Goal: Task Accomplishment & Management: Manage account settings

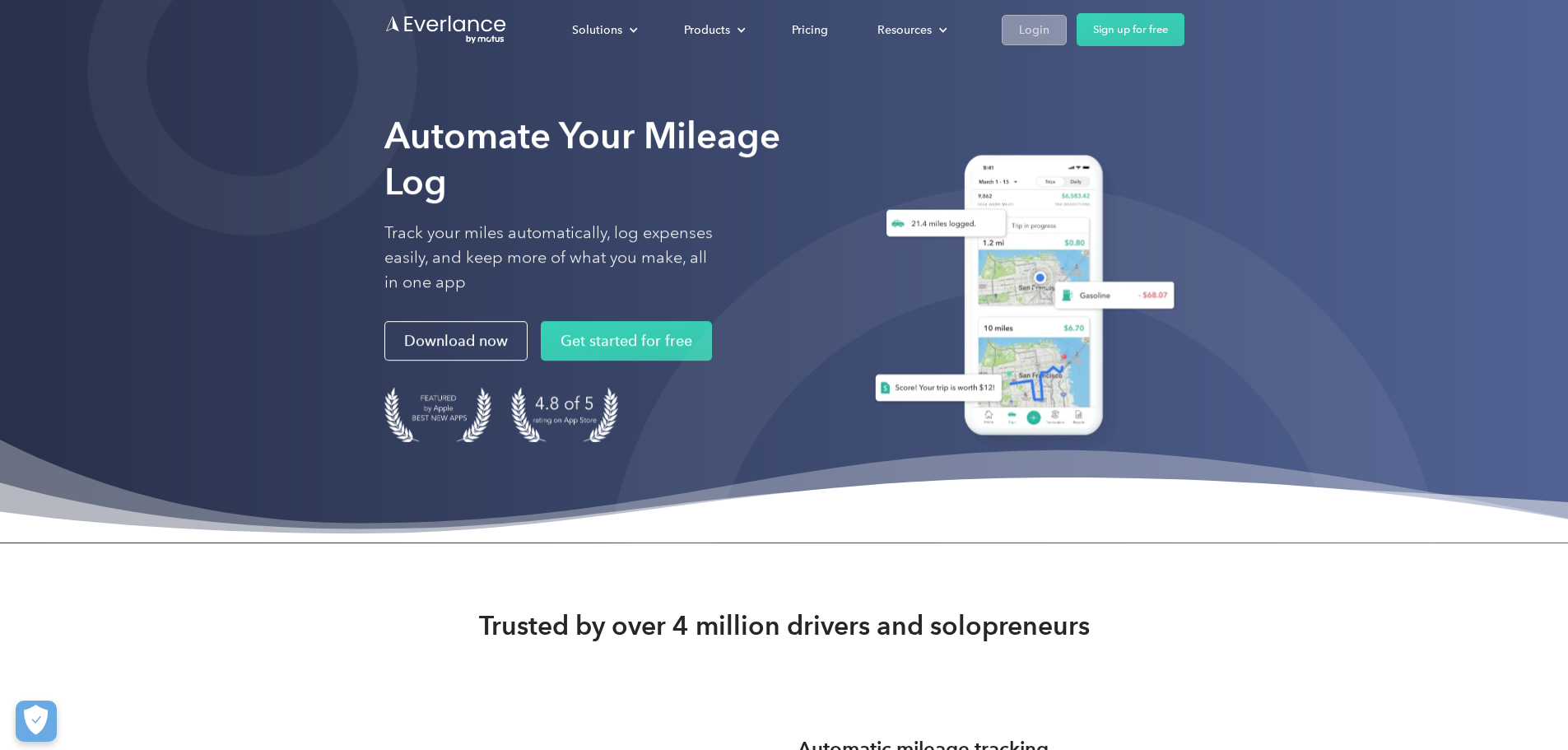
click at [1067, 23] on link "Login" at bounding box center [1034, 30] width 65 height 31
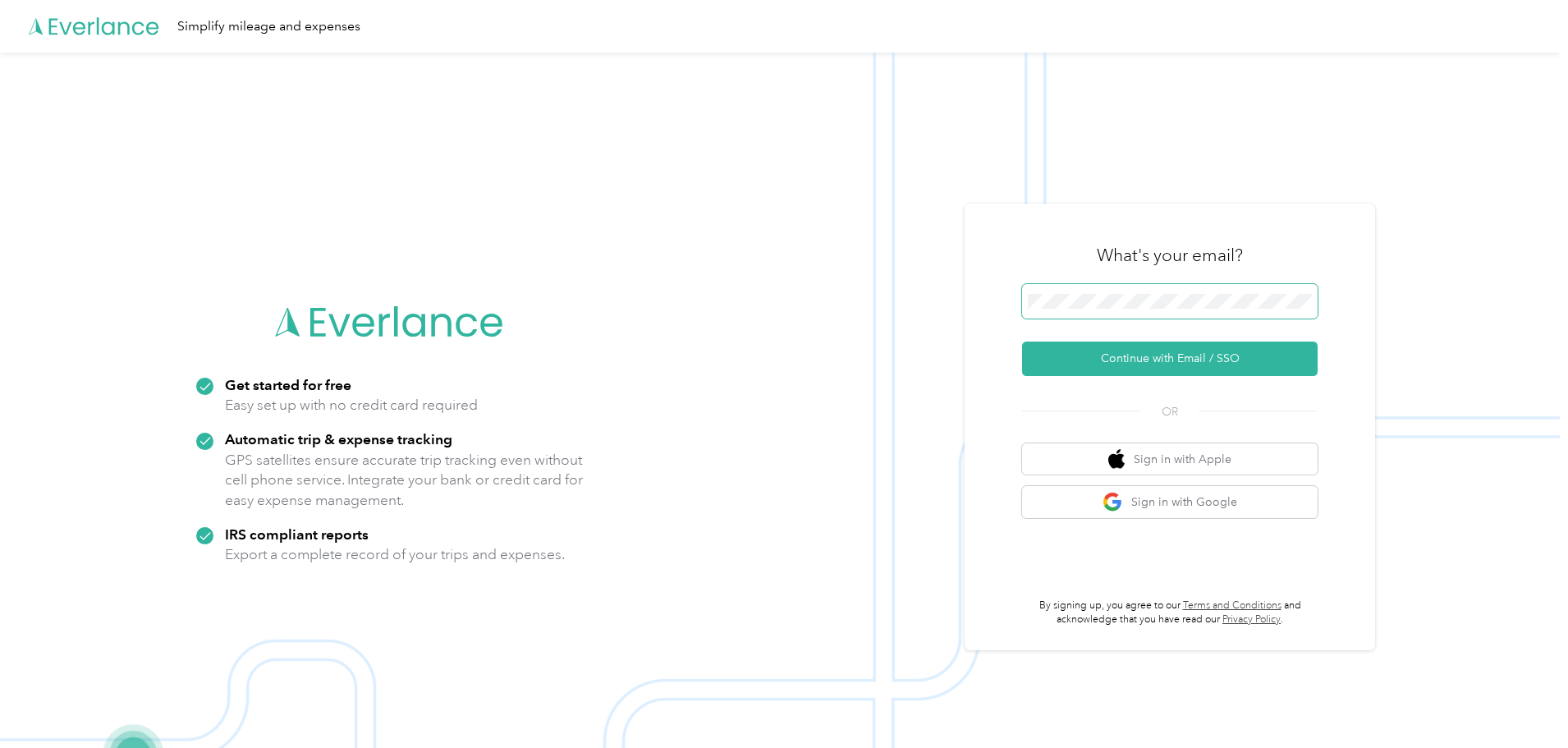
click at [1108, 313] on span at bounding box center [1169, 301] width 295 height 35
click at [1114, 347] on button "Continue with Email / SSO" at bounding box center [1169, 359] width 295 height 35
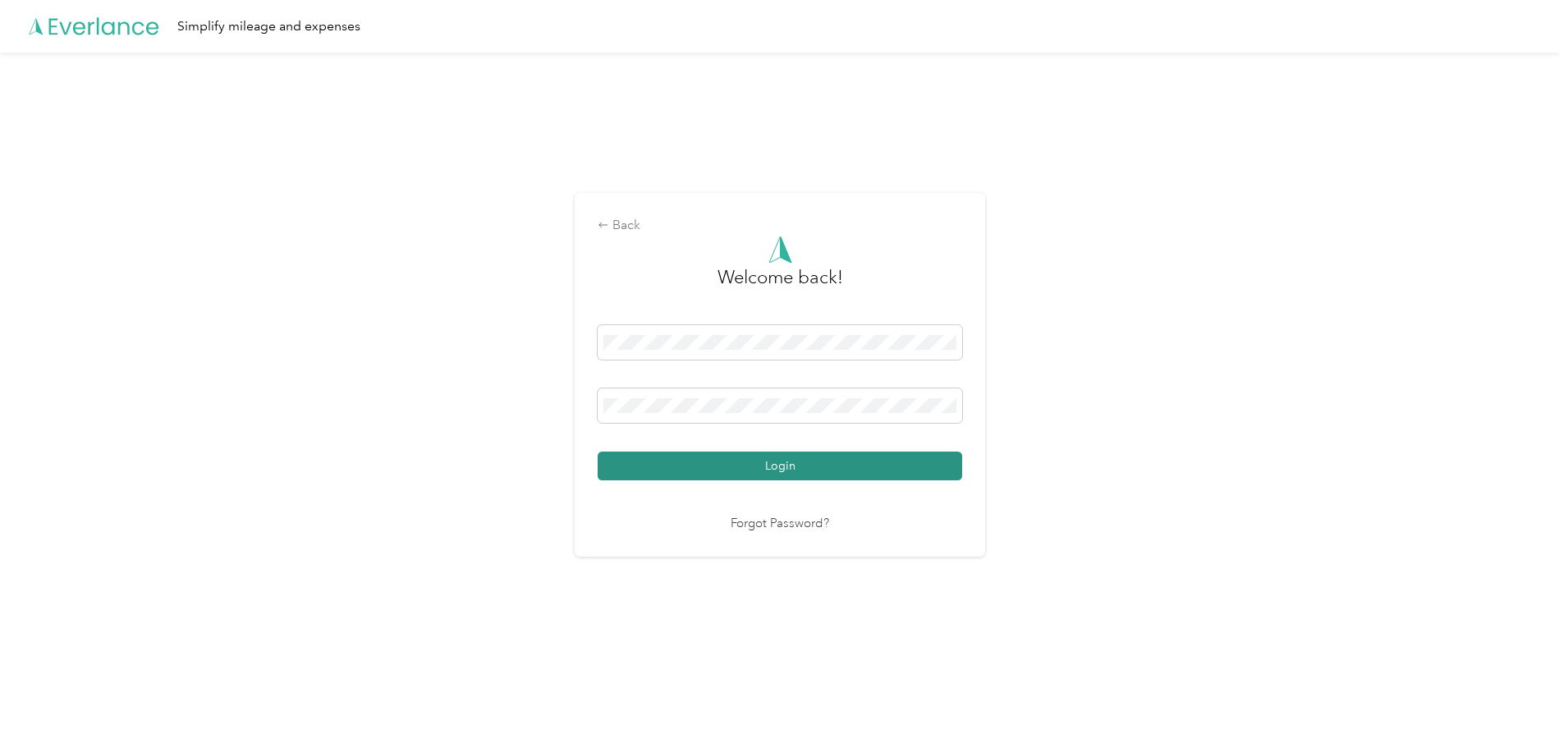
click at [869, 470] on button "Login" at bounding box center [780, 465] width 364 height 29
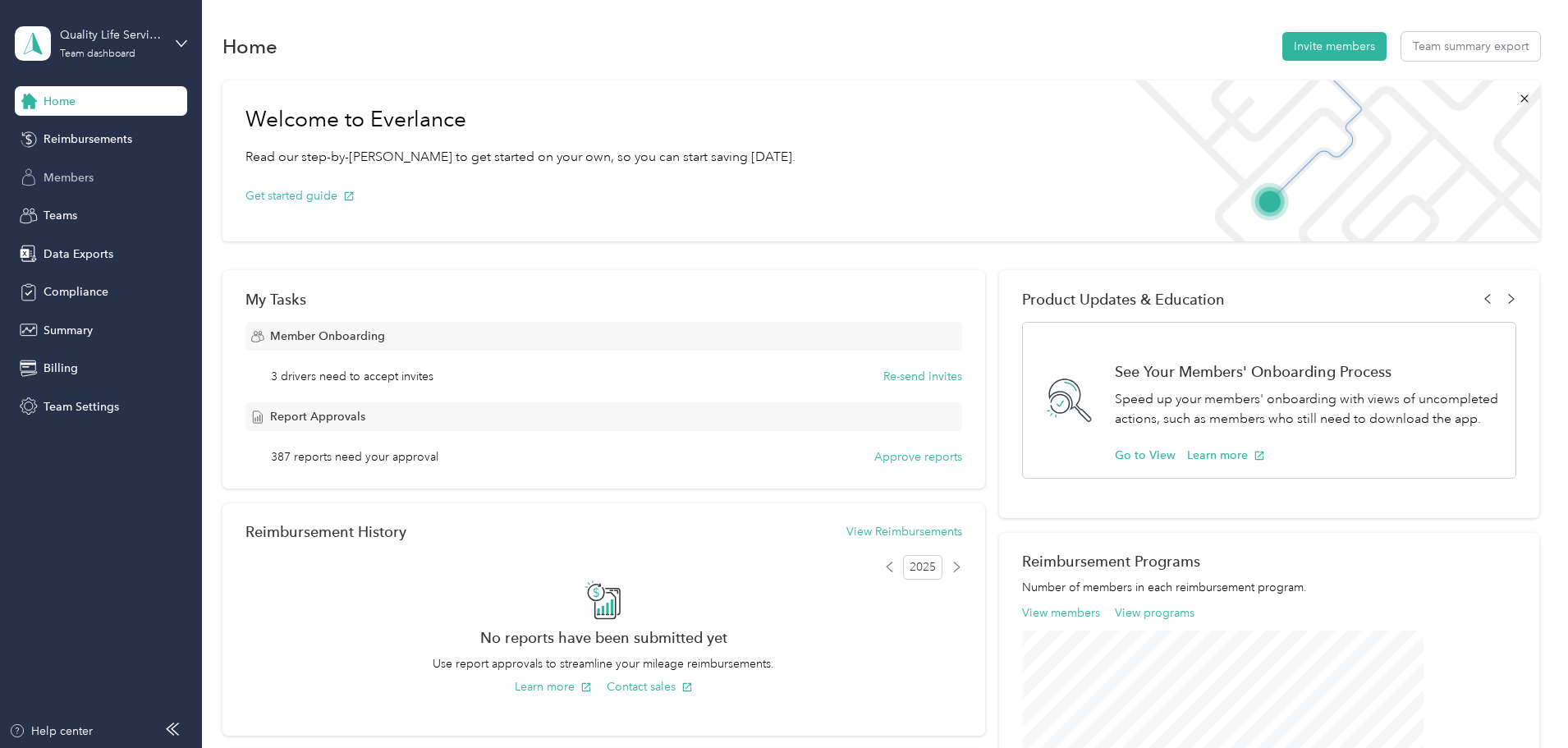
click at [82, 172] on span "Members" at bounding box center [69, 177] width 50 height 17
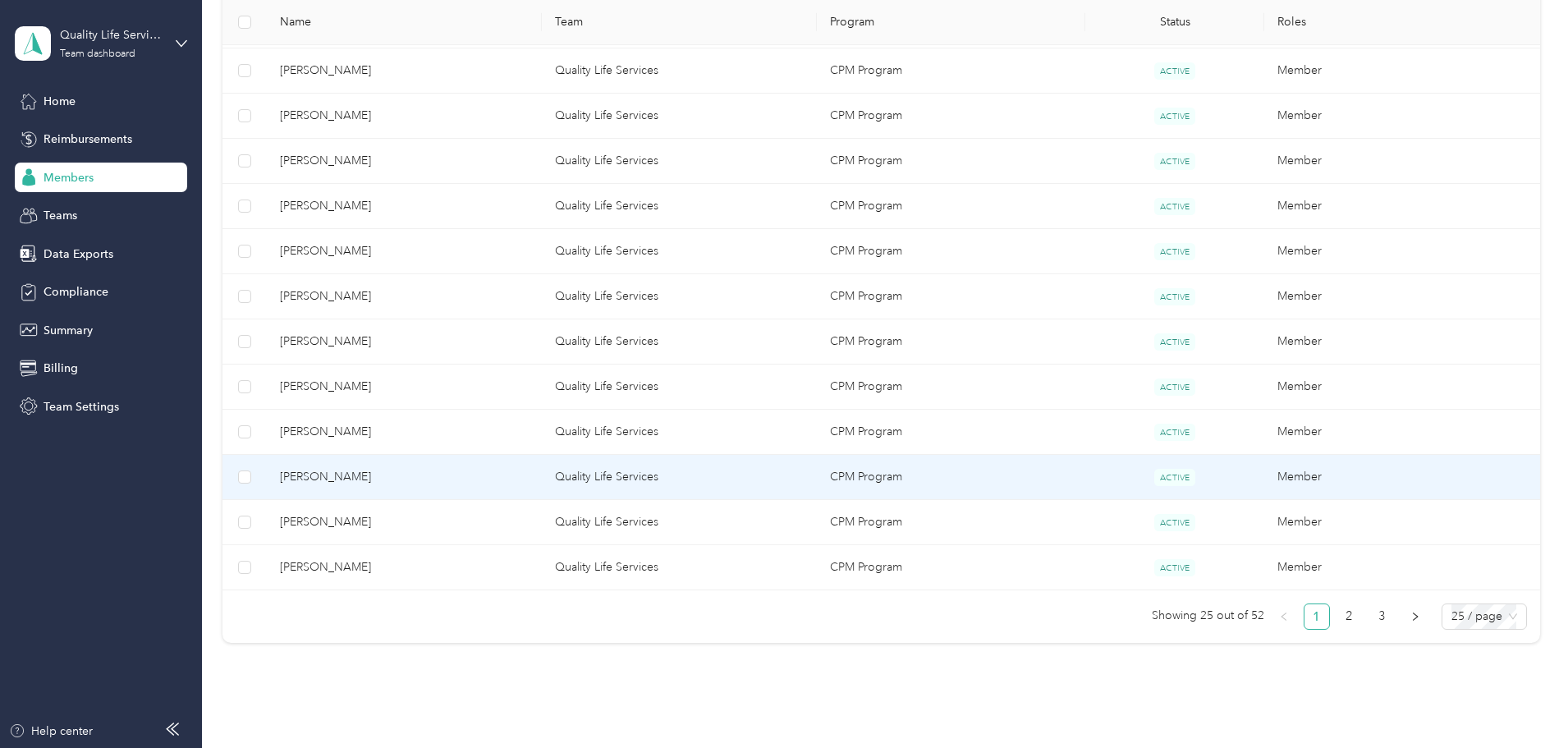
scroll to position [985, 0]
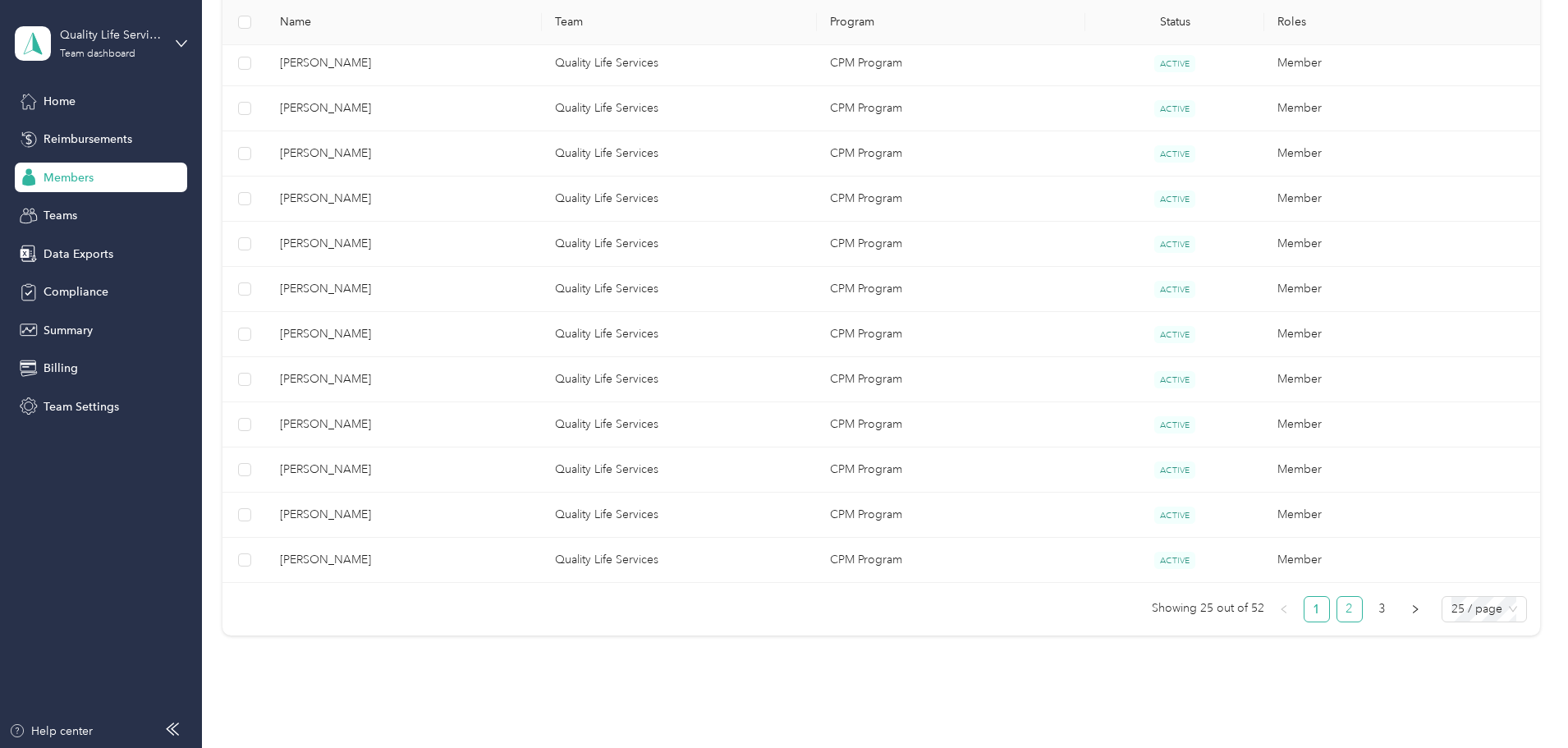
click at [1337, 604] on link "2" at bounding box center [1349, 609] width 24 height 24
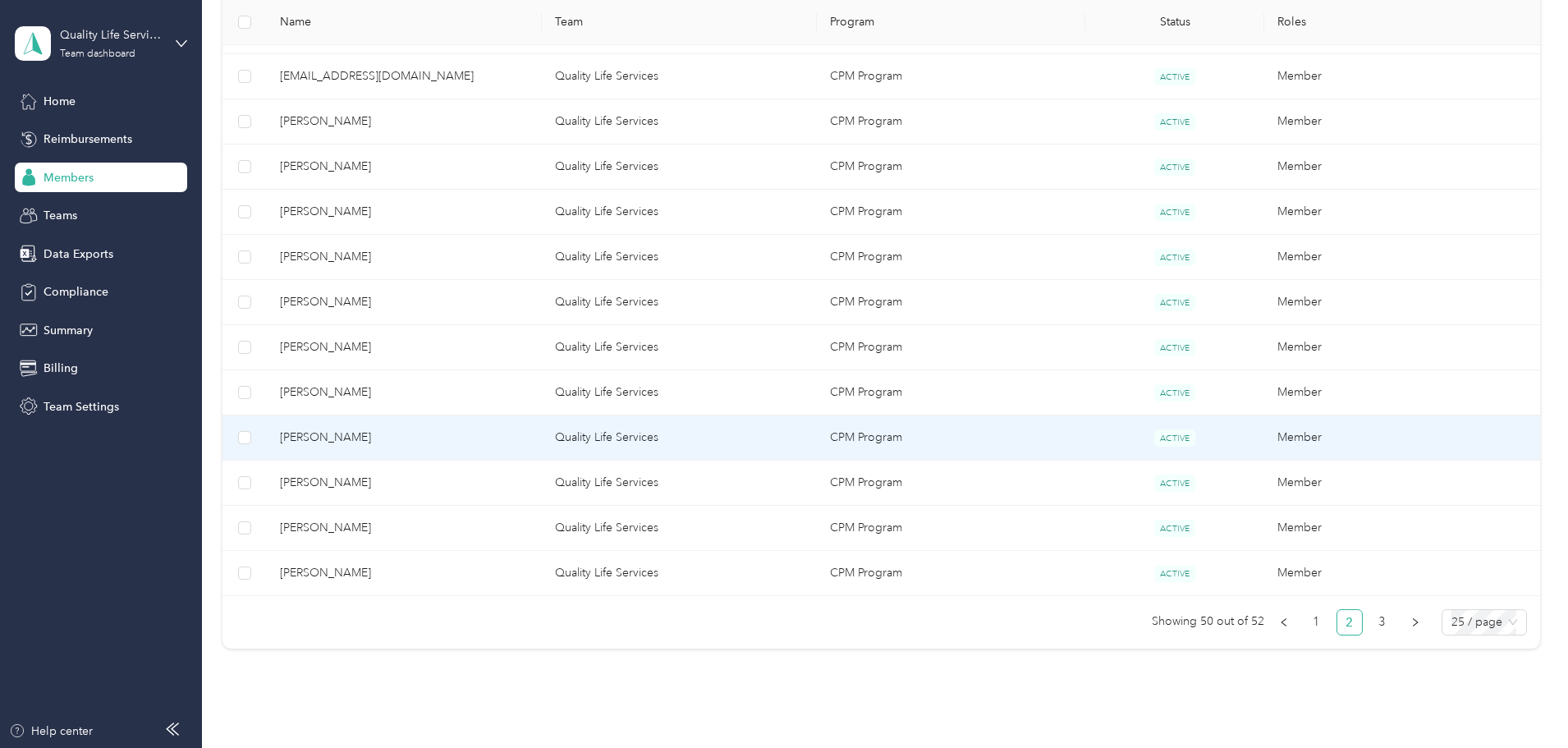
scroll to position [1056, 0]
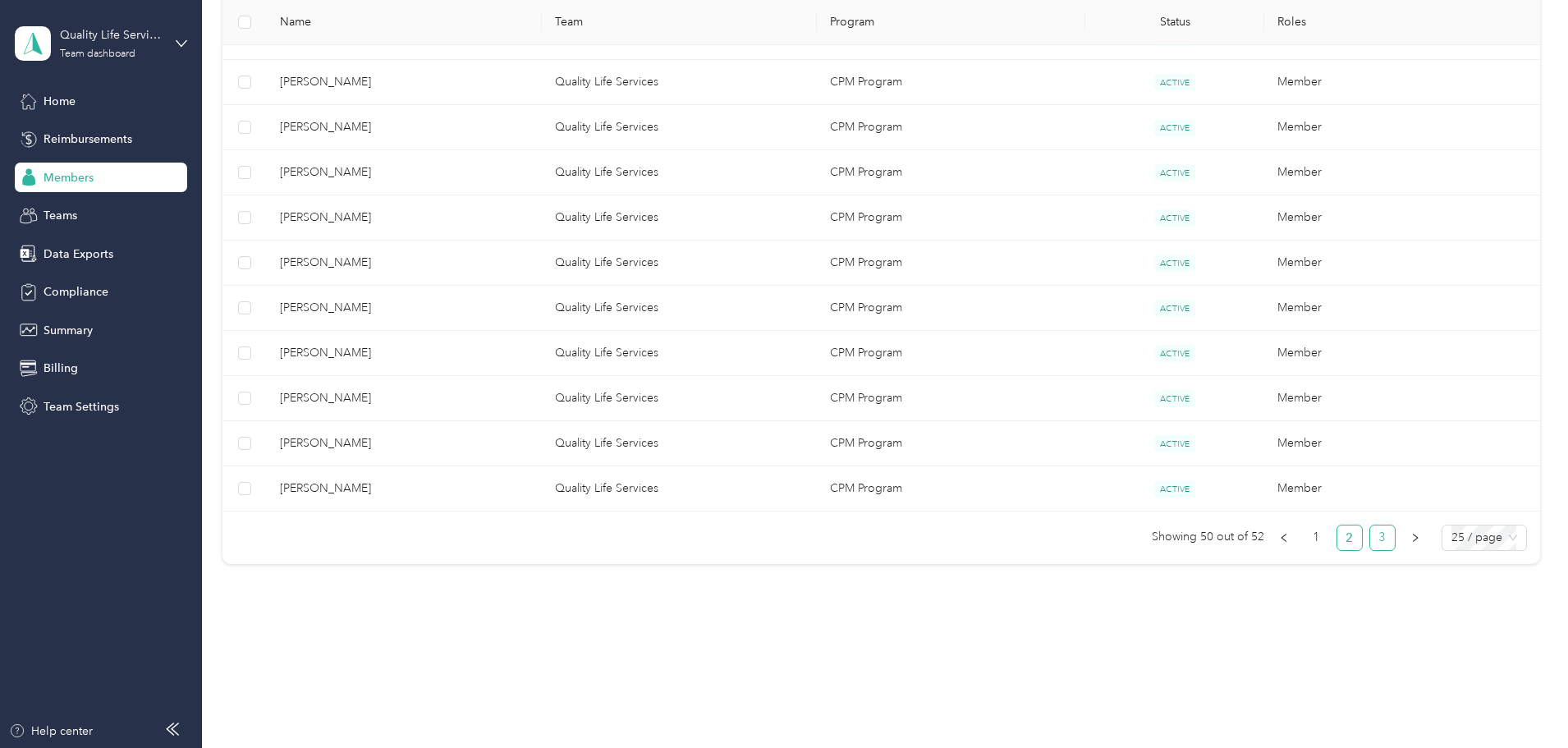
click at [1370, 538] on link "3" at bounding box center [1382, 537] width 24 height 24
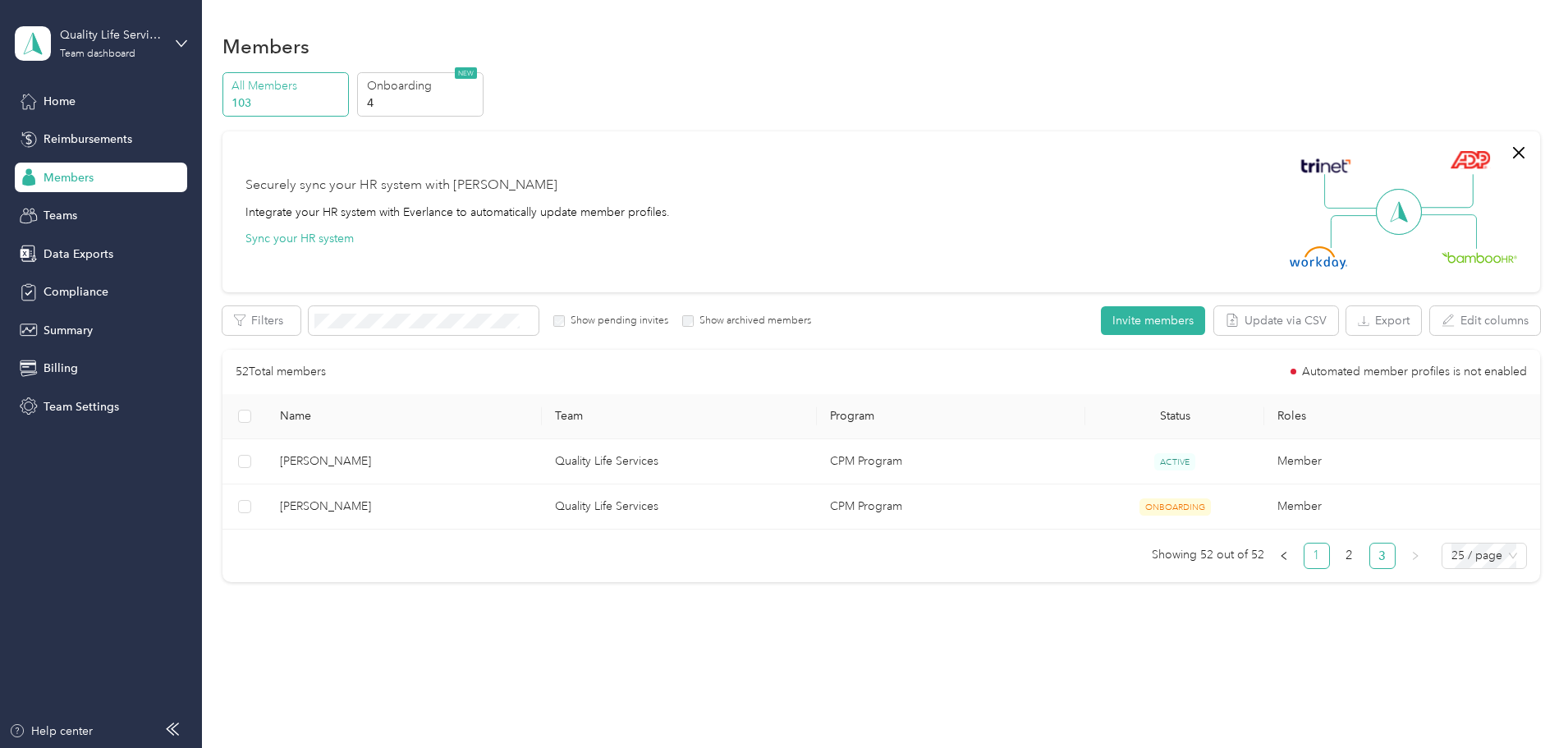
click at [1305, 559] on link "1" at bounding box center [1317, 556] width 24 height 24
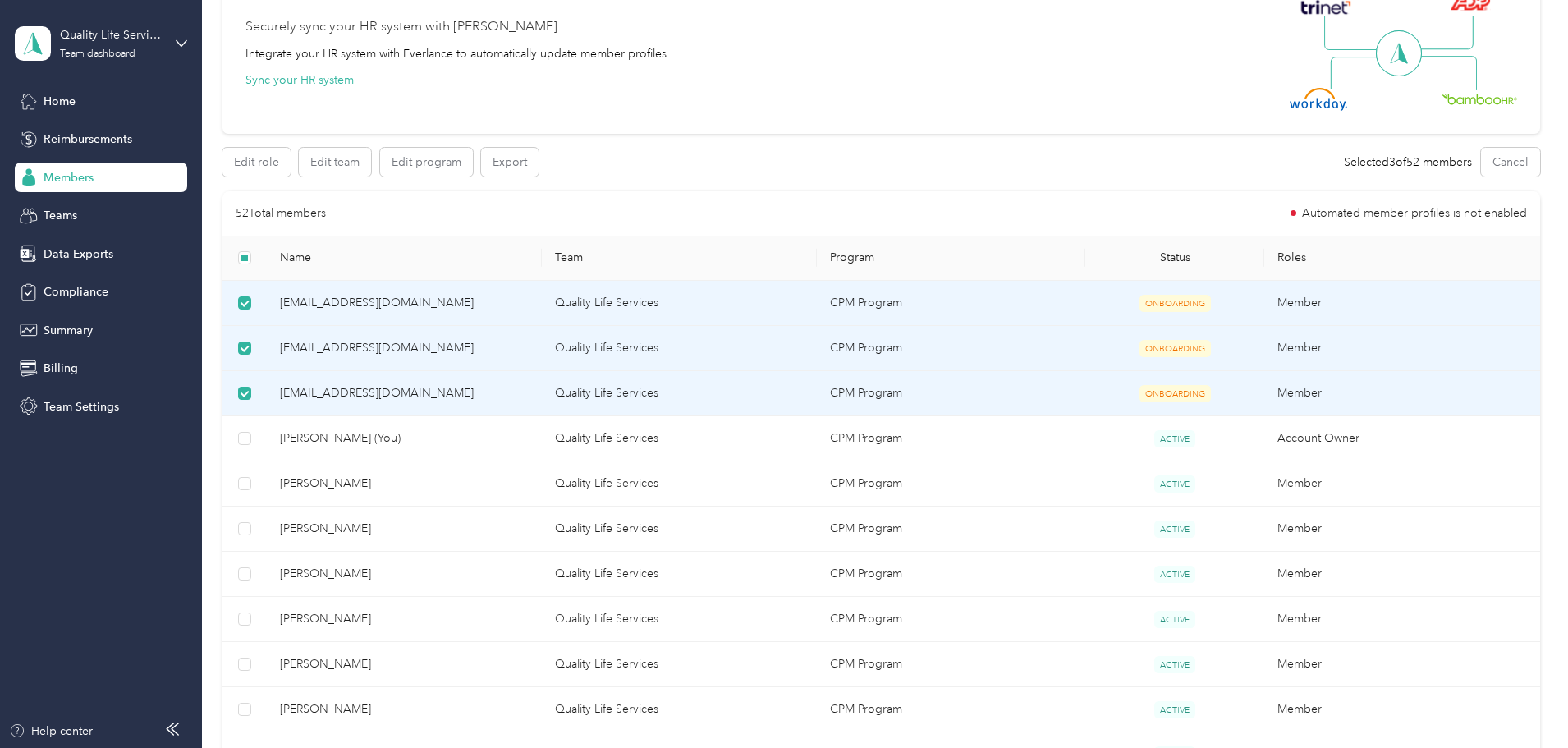
scroll to position [153, 0]
click at [371, 173] on button "Edit team" at bounding box center [334, 166] width 72 height 29
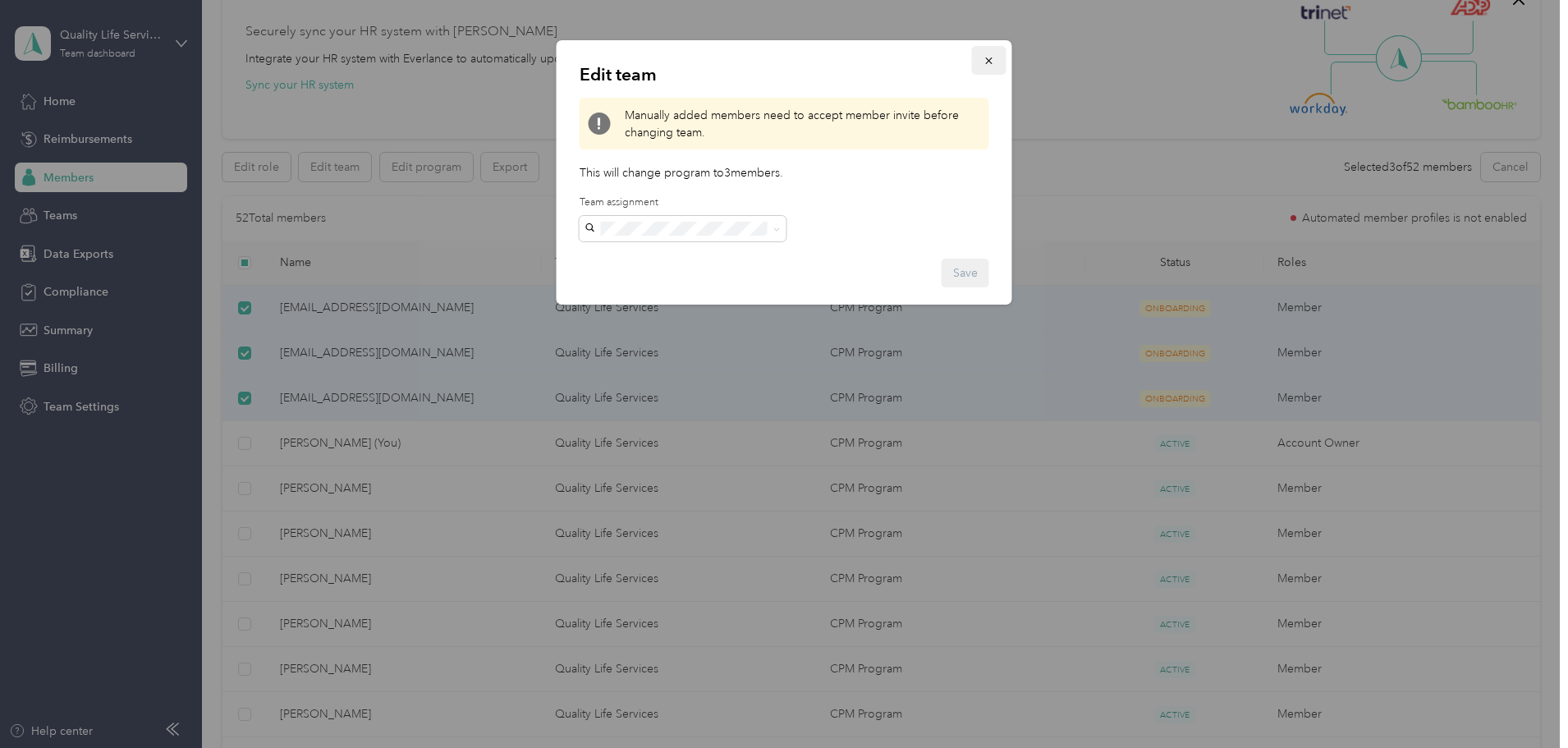
click at [991, 58] on icon "button" at bounding box center [988, 61] width 7 height 7
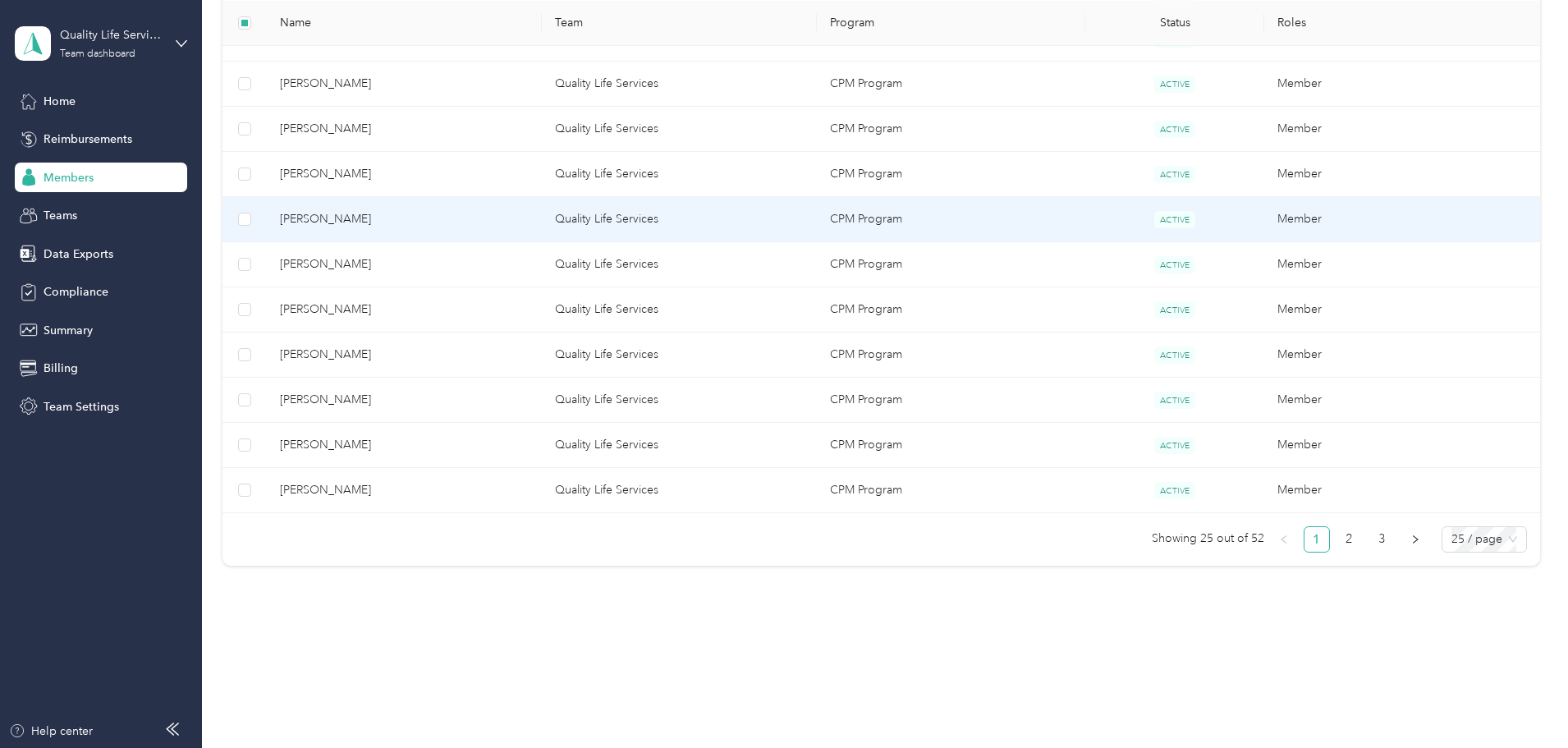
scroll to position [1056, 0]
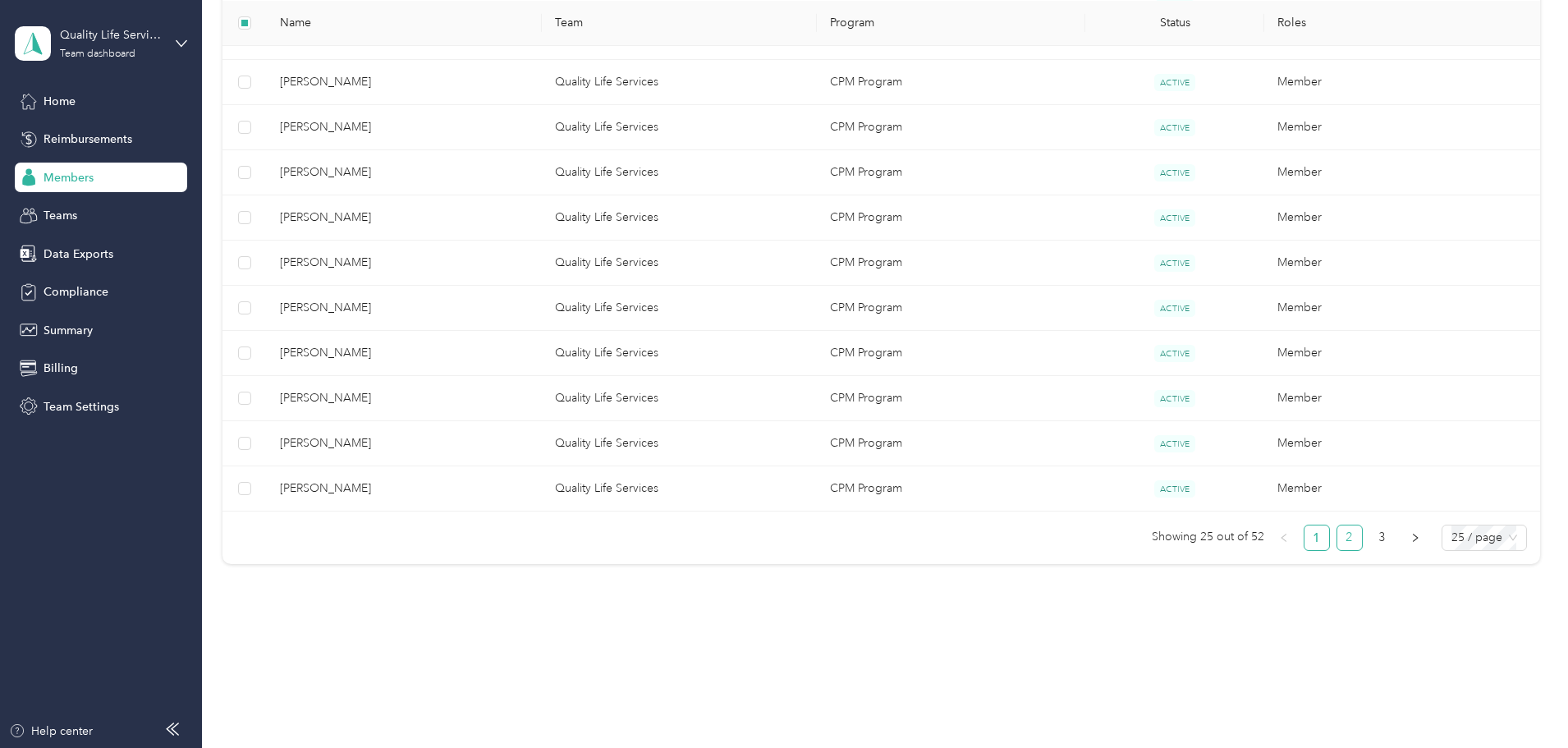
click at [1337, 541] on link "2" at bounding box center [1349, 537] width 24 height 24
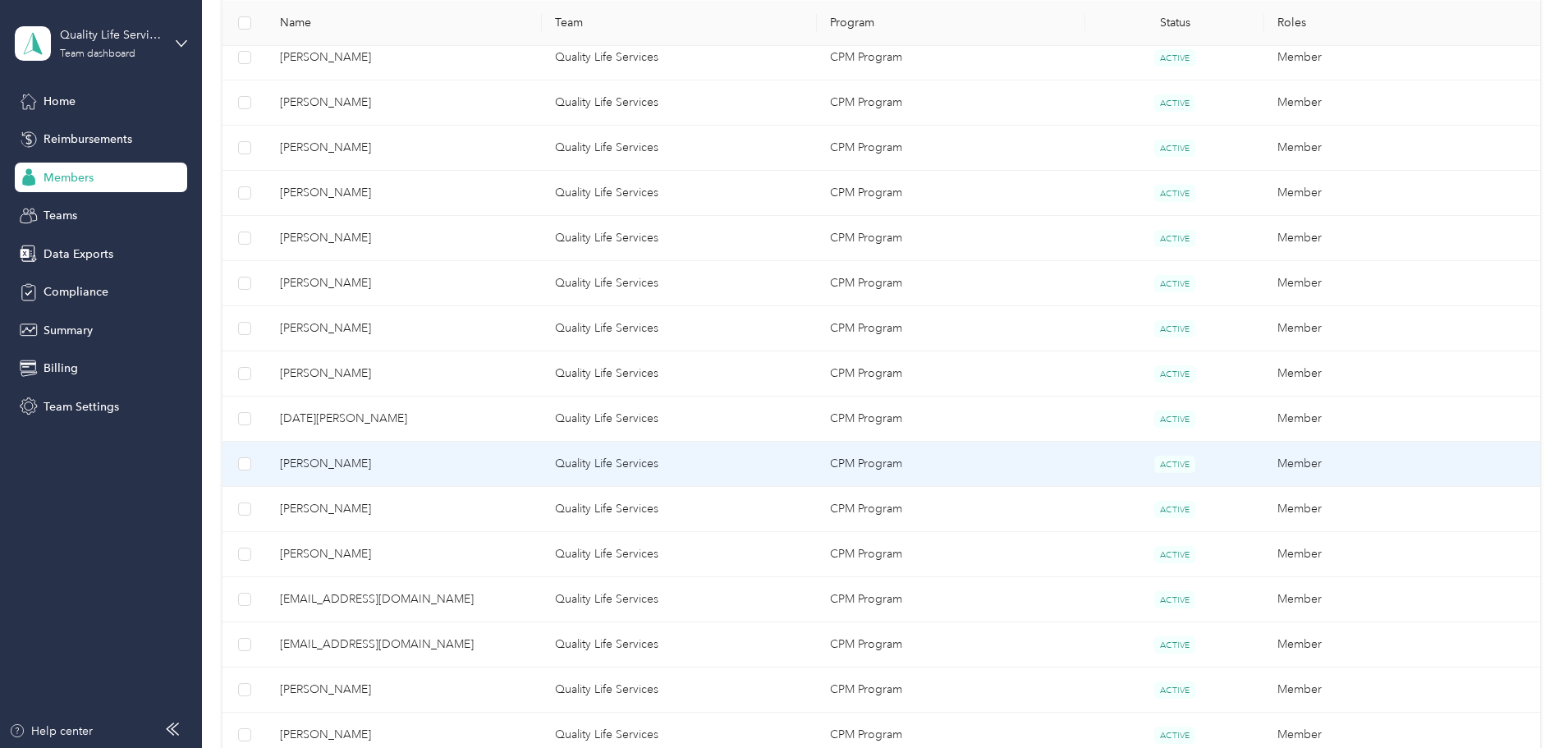
scroll to position [400, 0]
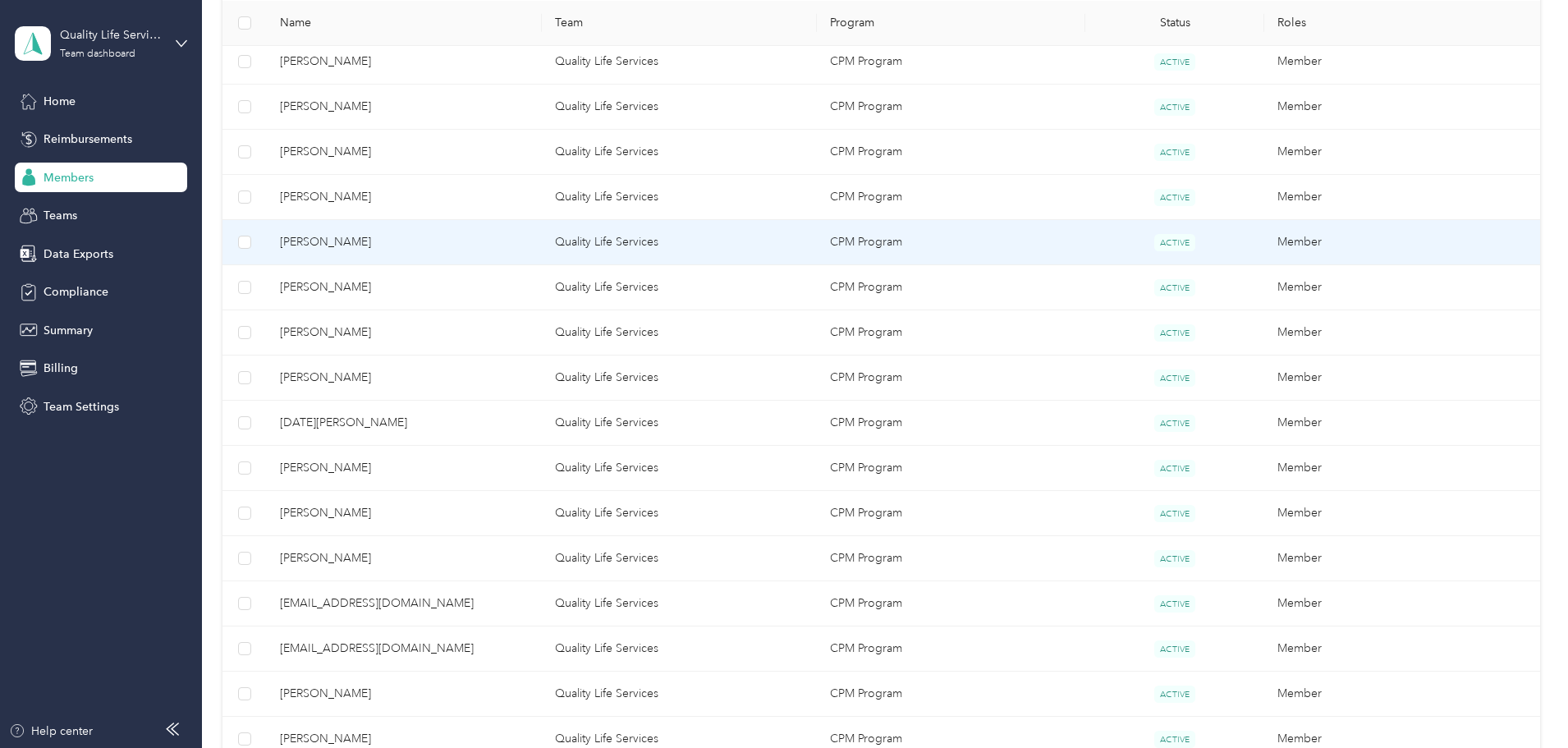
click at [423, 234] on span "[PERSON_NAME]" at bounding box center [404, 242] width 248 height 18
click at [410, 241] on span "[PERSON_NAME]" at bounding box center [404, 242] width 248 height 18
click at [431, 240] on span "[PERSON_NAME]" at bounding box center [404, 242] width 248 height 18
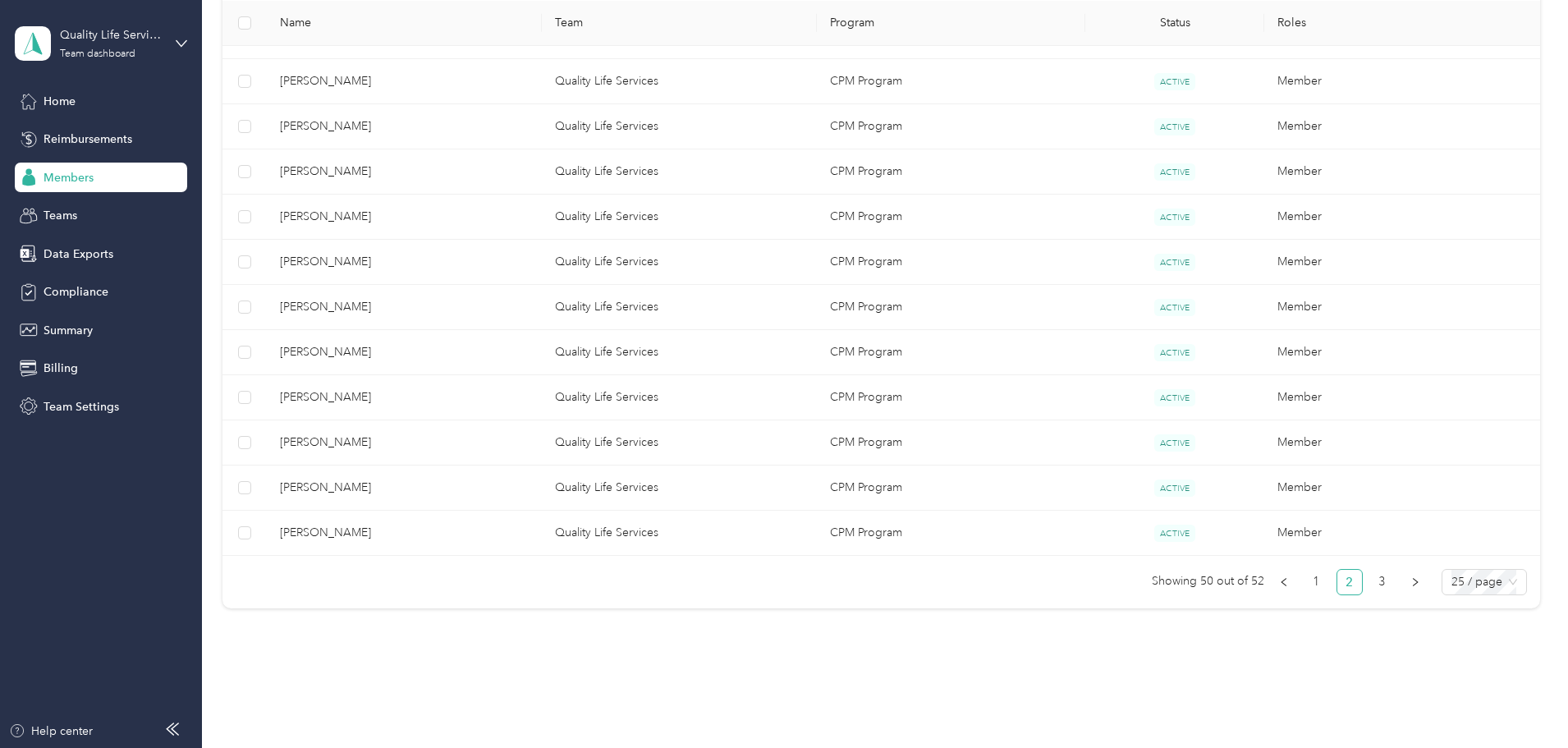
scroll to position [1056, 0]
click at [1305, 540] on link "1" at bounding box center [1317, 537] width 24 height 24
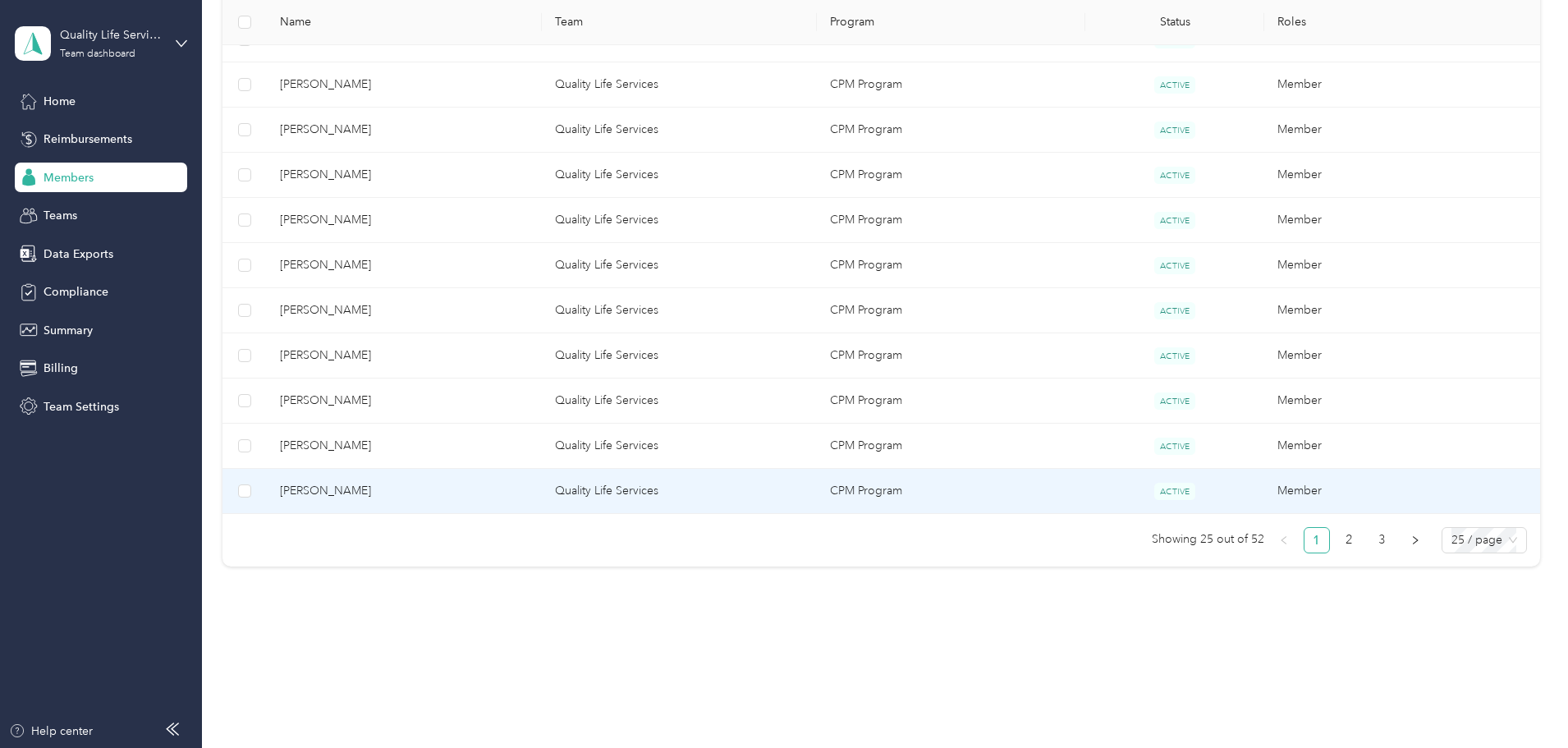
scroll to position [1056, 0]
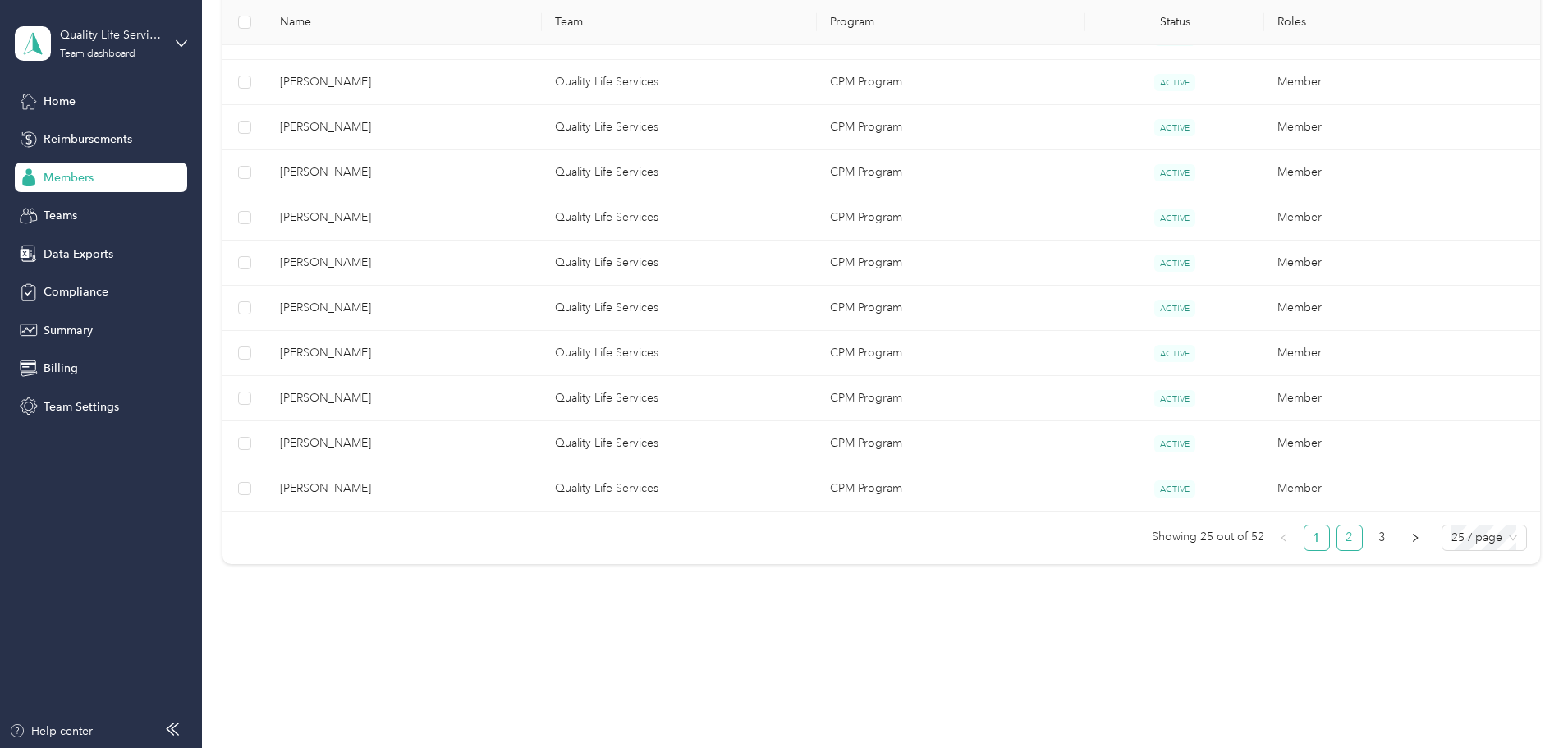
click at [1337, 543] on link "2" at bounding box center [1349, 537] width 24 height 24
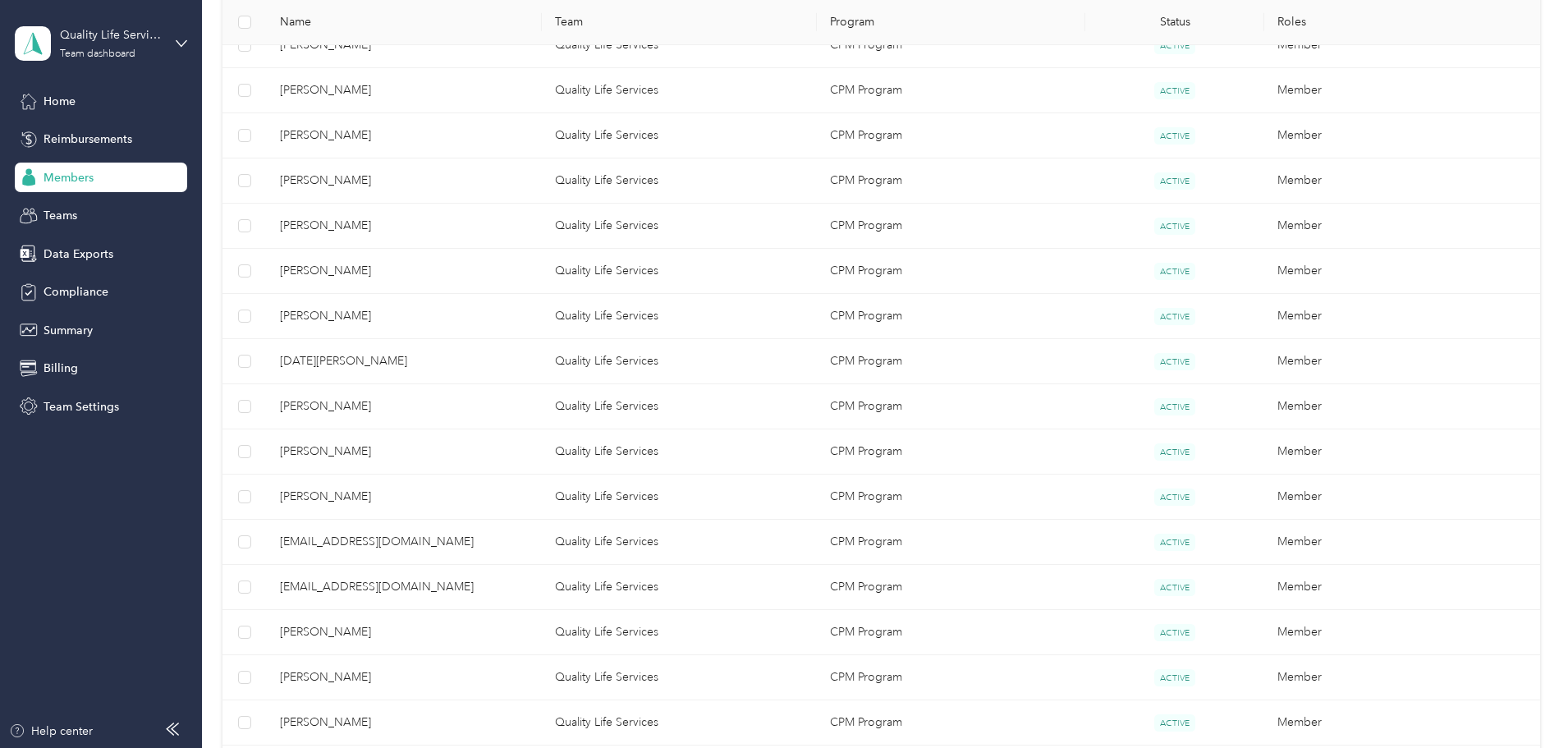
scroll to position [318, 0]
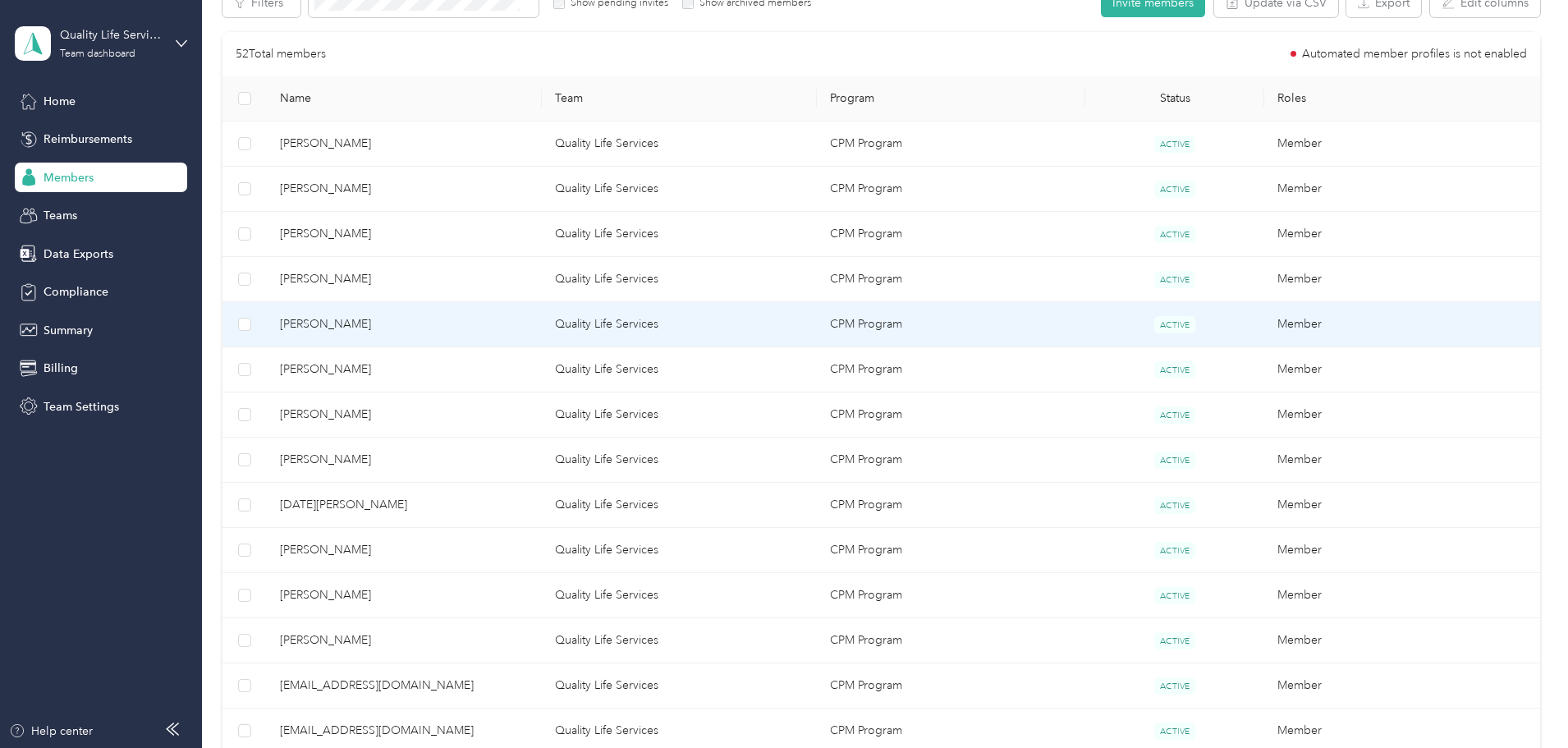
click at [417, 327] on span "[PERSON_NAME]" at bounding box center [404, 323] width 248 height 18
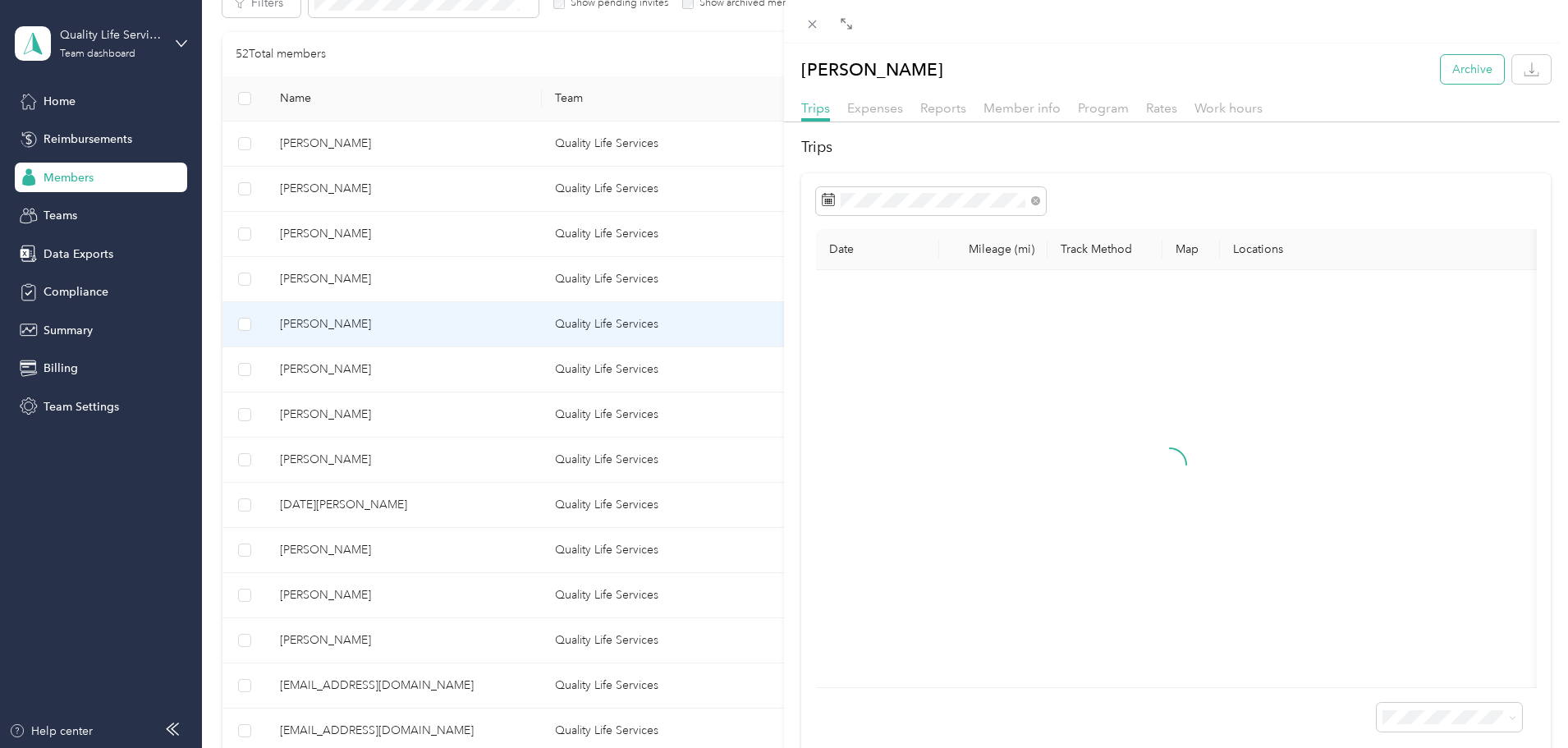
click at [1455, 74] on button "Archive" at bounding box center [1472, 69] width 64 height 29
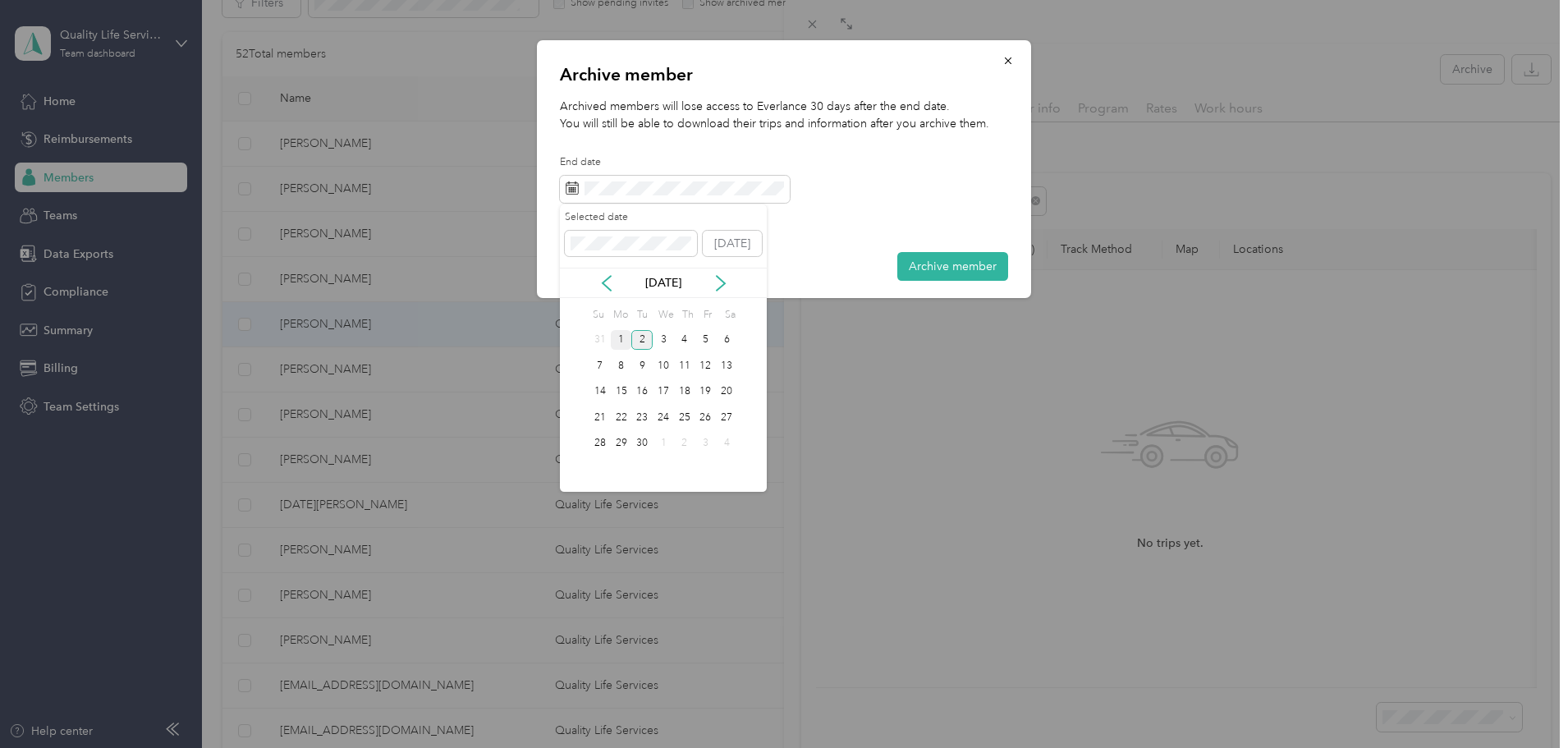
click at [617, 336] on div "1" at bounding box center [621, 340] width 21 height 21
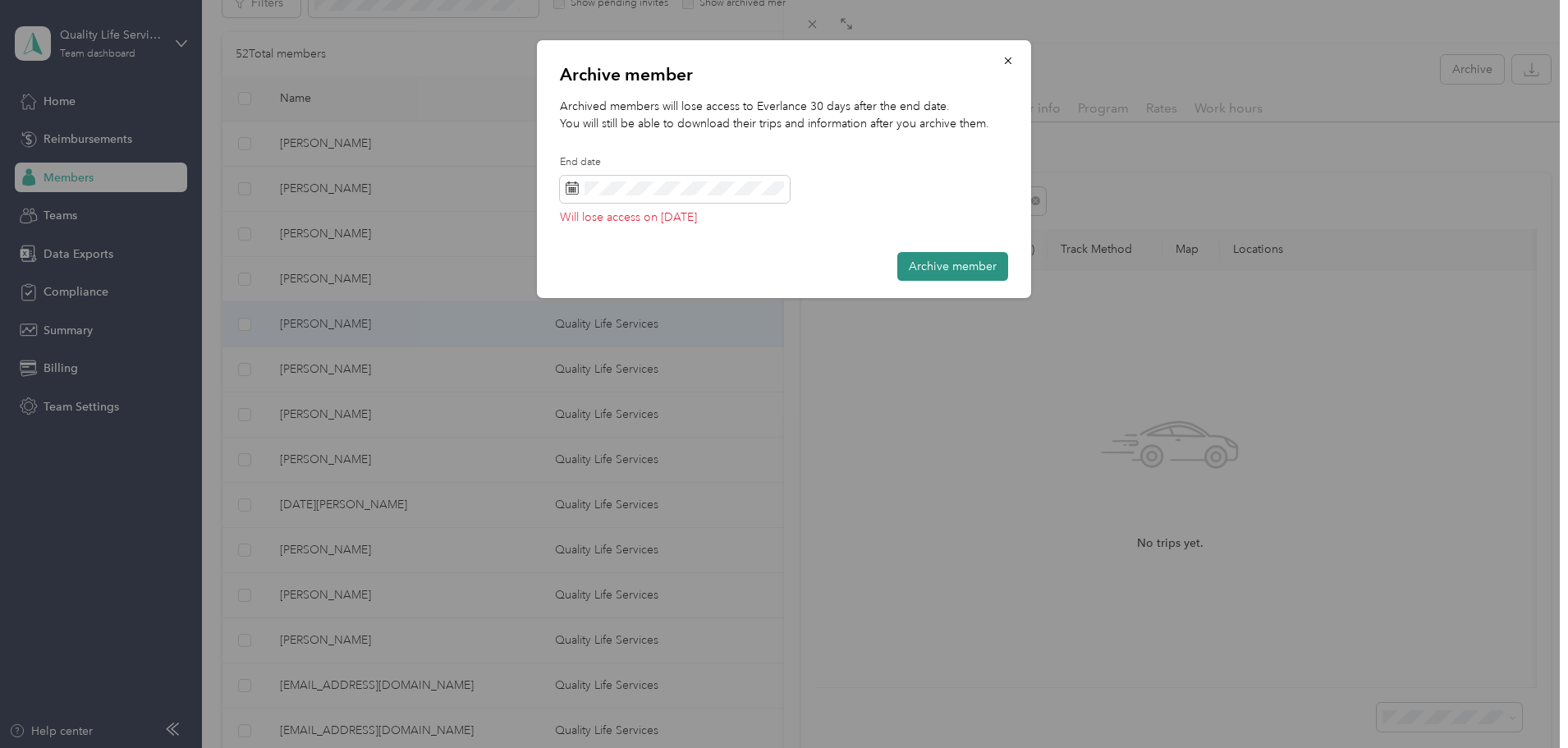
click at [919, 269] on button "Archive member" at bounding box center [953, 266] width 111 height 29
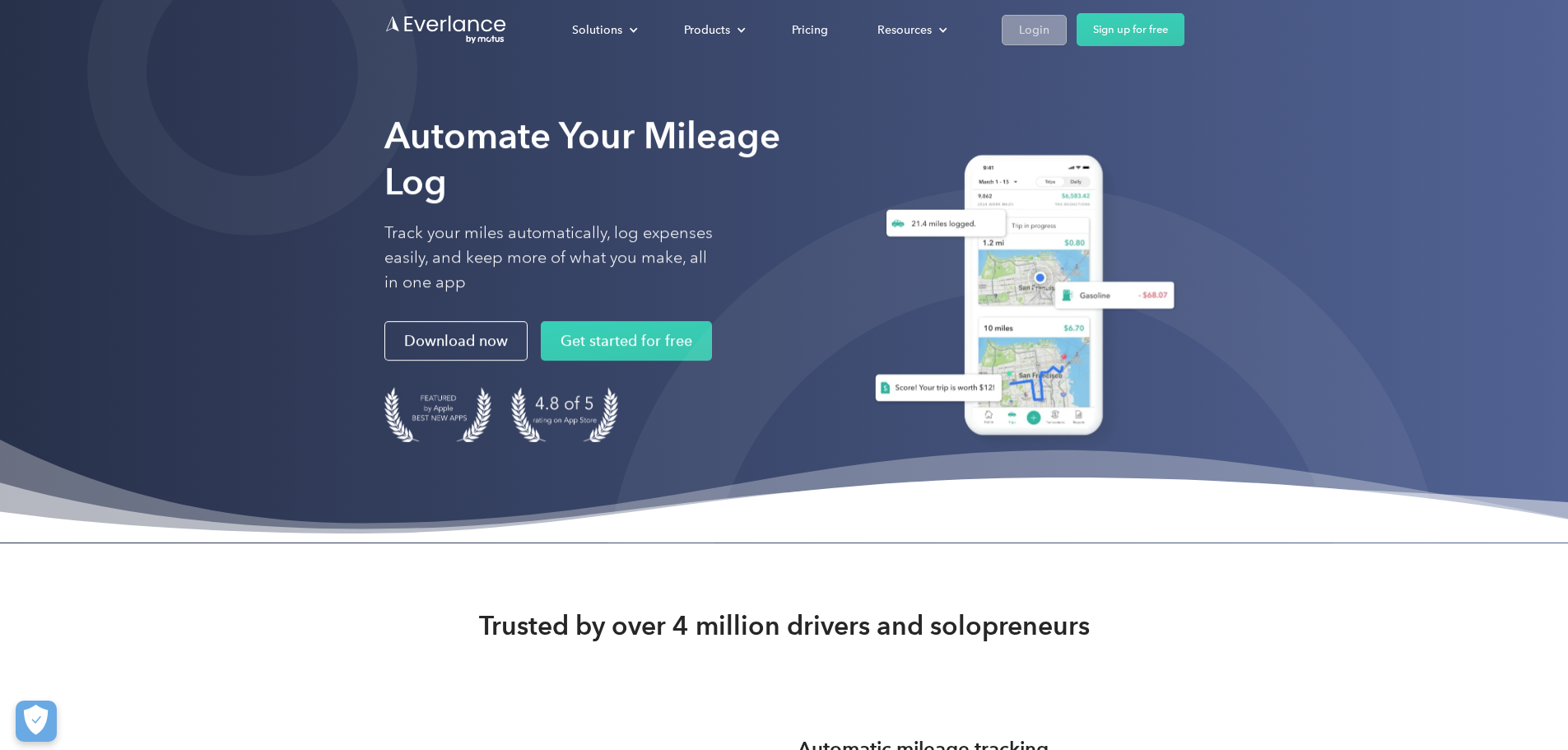
click at [1050, 32] on div "Login" at bounding box center [1034, 30] width 31 height 21
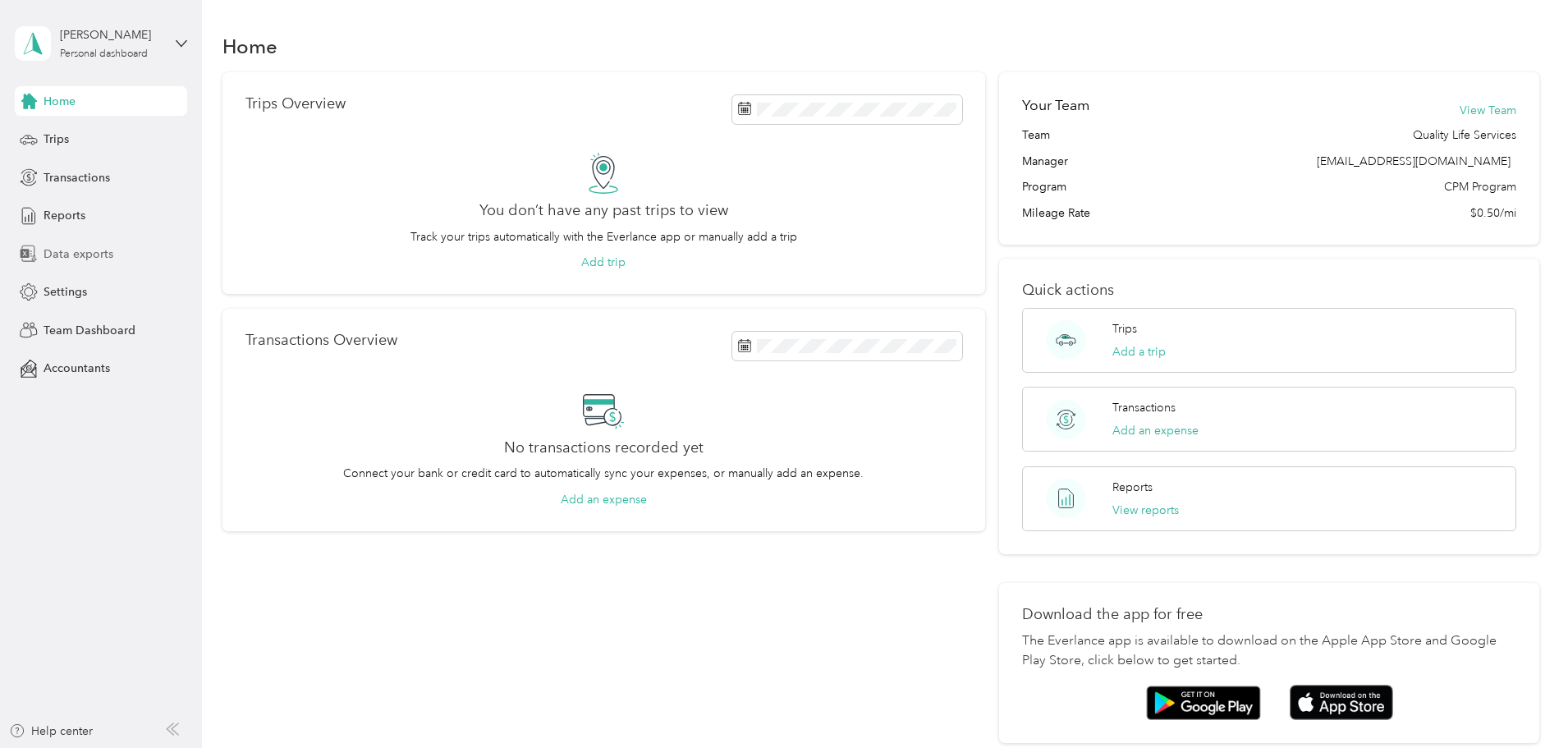
click at [90, 247] on span "Data exports" at bounding box center [78, 254] width 70 height 17
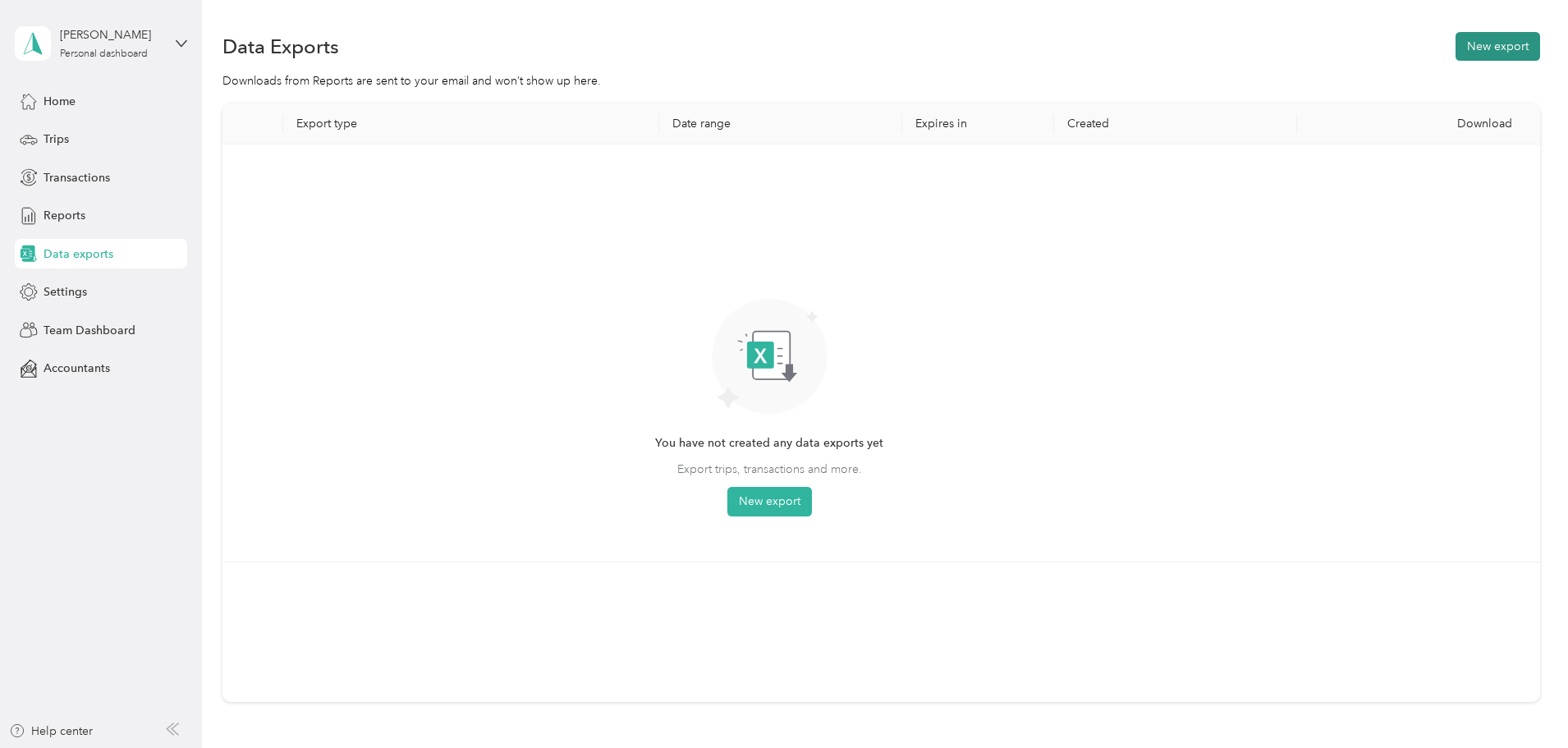
click at [1455, 46] on button "New export" at bounding box center [1497, 46] width 85 height 29
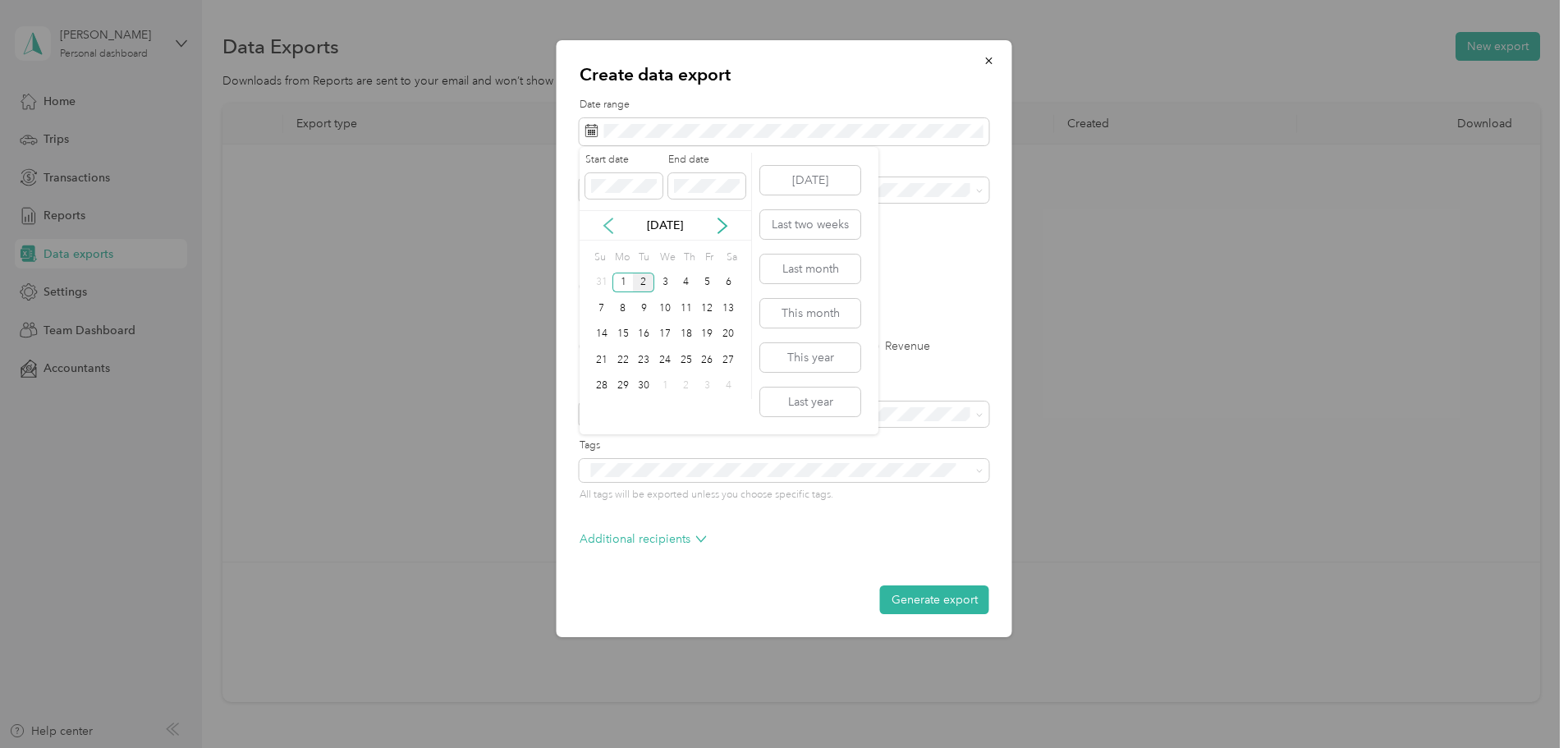
click at [607, 224] on icon at bounding box center [608, 226] width 17 height 17
click at [600, 359] on div "17" at bounding box center [601, 360] width 21 height 21
click at [739, 384] on div "30" at bounding box center [727, 387] width 21 height 21
click at [714, 467] on div "Summary and full list" at bounding box center [775, 466] width 368 height 17
click at [957, 600] on button "Generate export" at bounding box center [934, 600] width 109 height 29
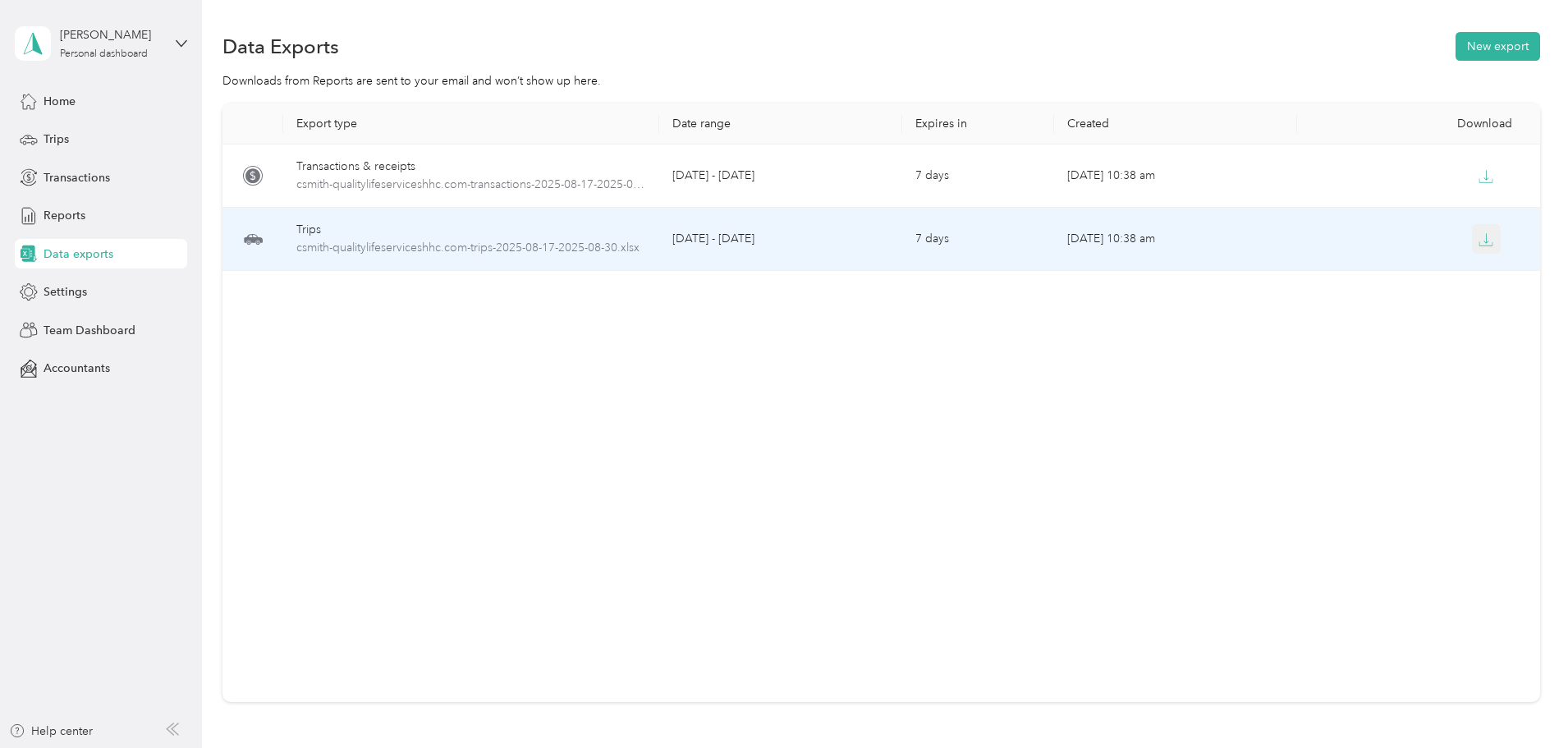
click at [1478, 242] on icon "button" at bounding box center [1486, 240] width 15 height 15
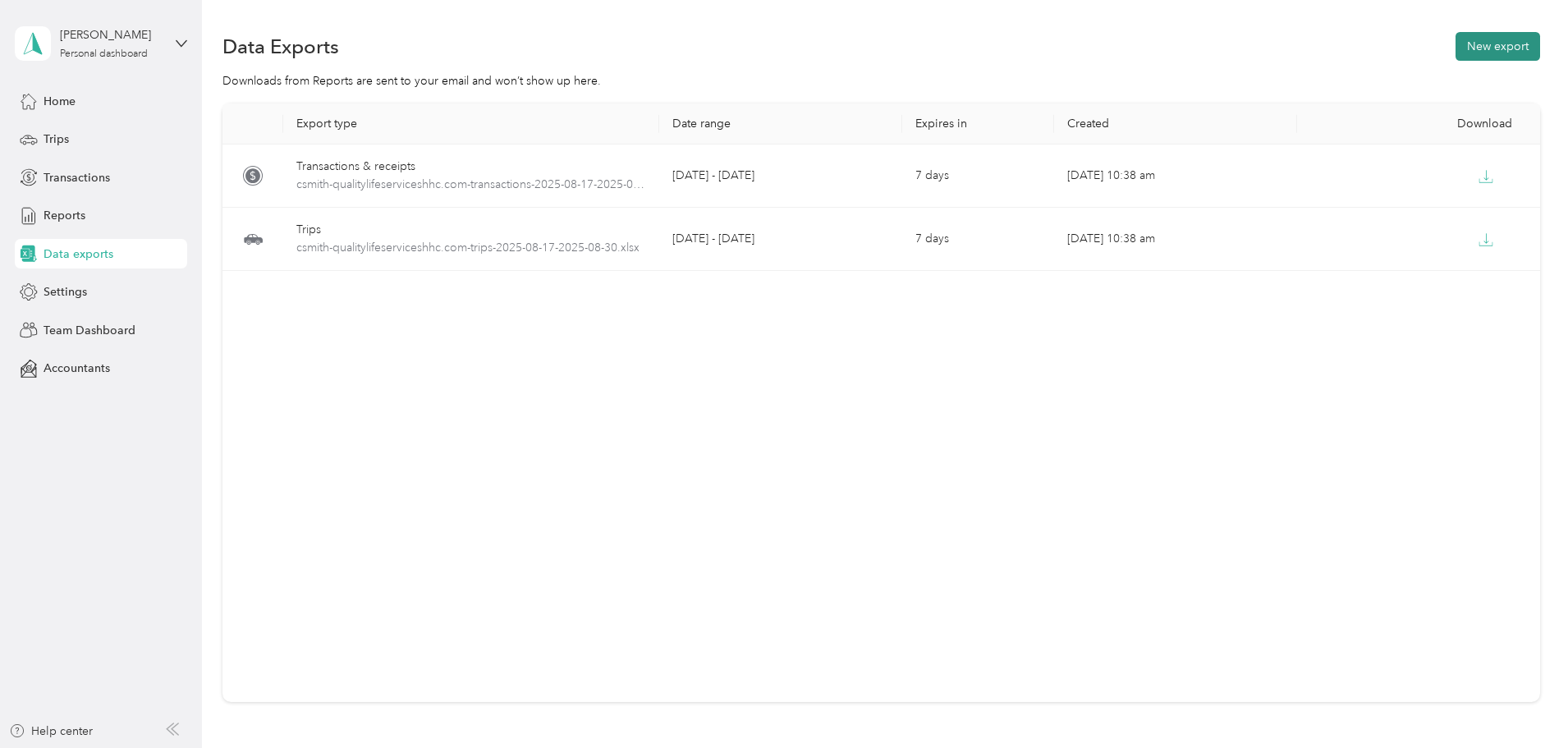
click at [1455, 50] on button "New export" at bounding box center [1497, 46] width 85 height 29
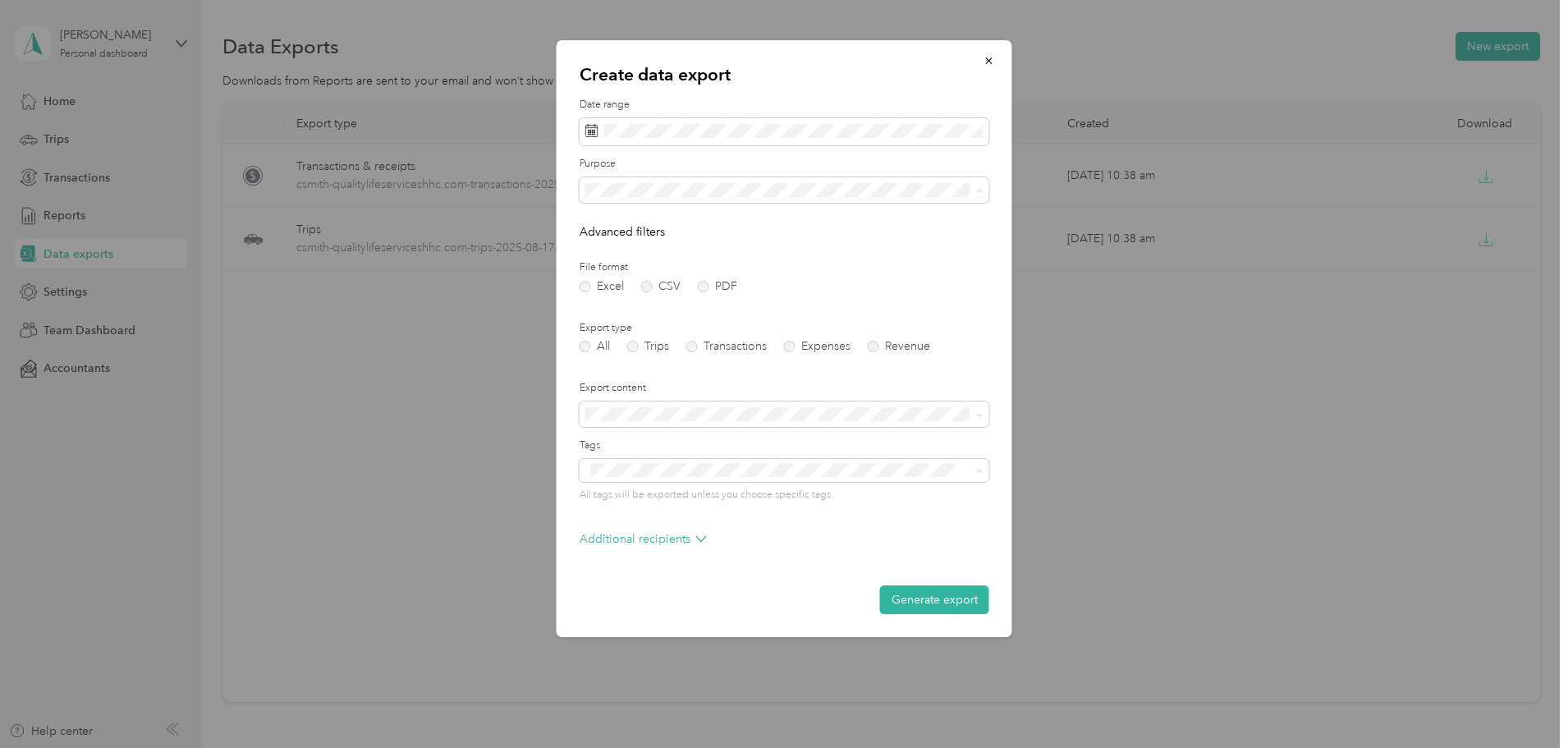
click at [653, 247] on span "Quality Life Services" at bounding box center [643, 247] width 104 height 14
click at [605, 230] on icon at bounding box center [608, 226] width 17 height 17
click at [600, 363] on div "17" at bounding box center [601, 360] width 21 height 21
click at [727, 379] on div "30" at bounding box center [727, 387] width 21 height 21
click at [925, 597] on button "Generate export" at bounding box center [934, 600] width 109 height 29
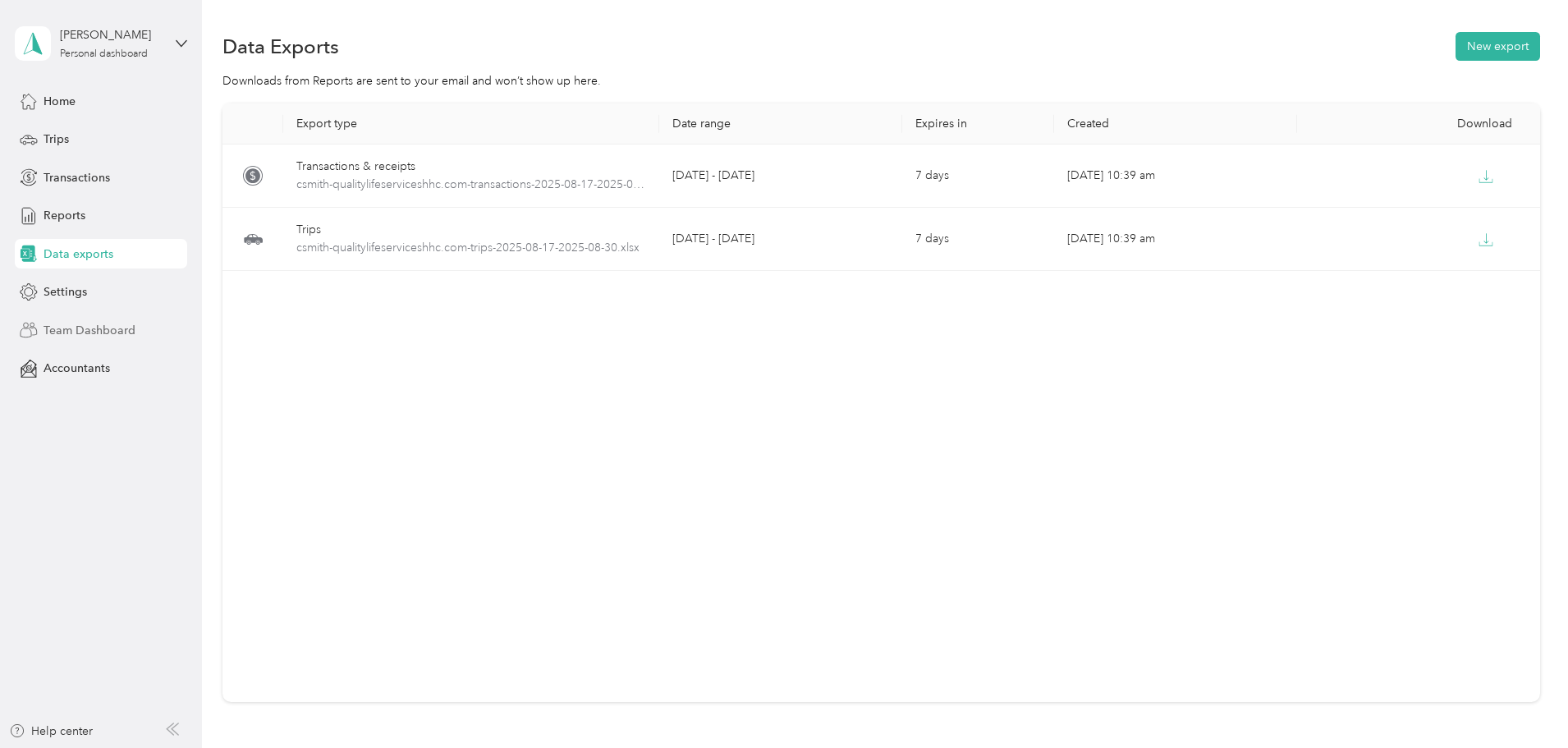
click at [60, 317] on div "Team Dashboard" at bounding box center [101, 330] width 173 height 30
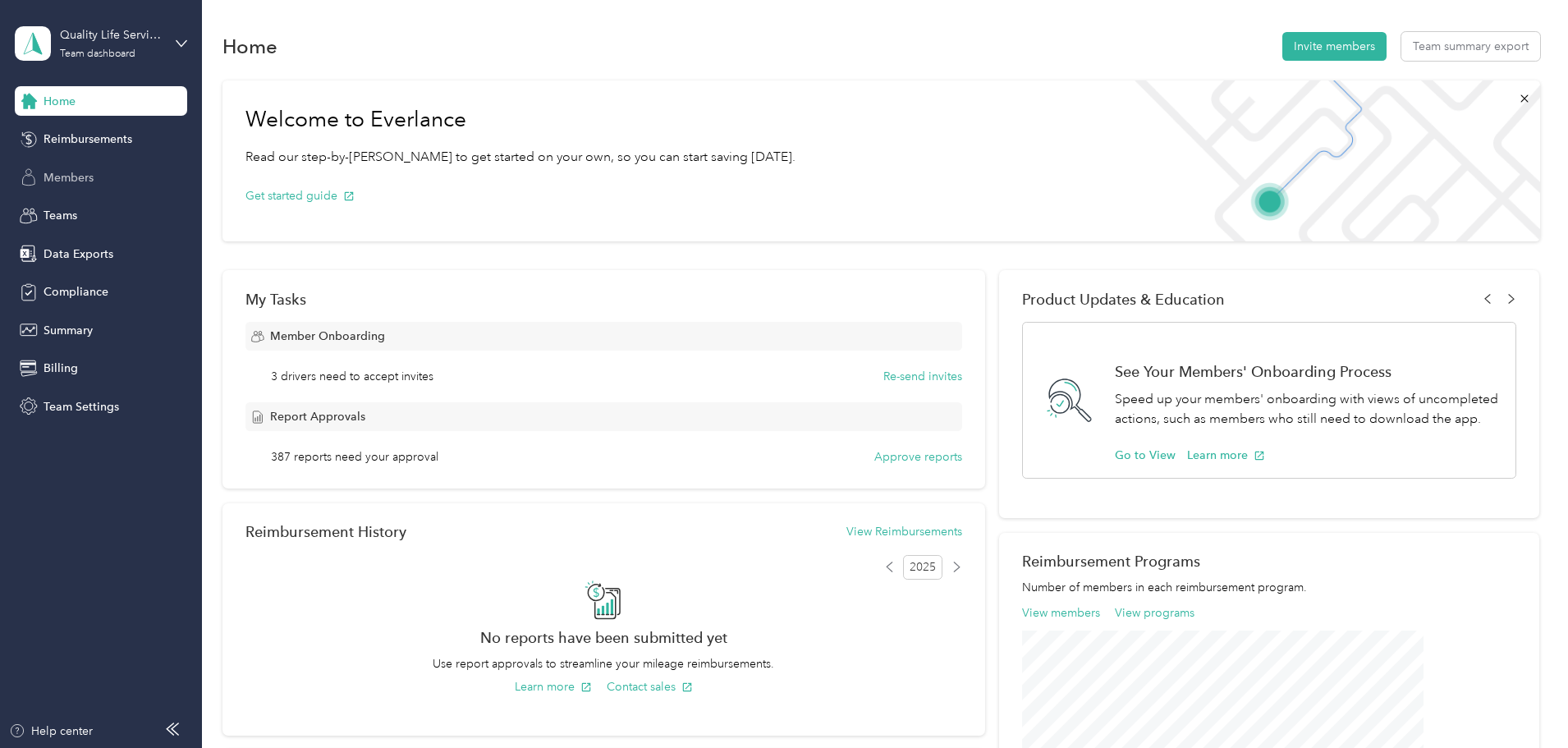
click at [74, 175] on span "Members" at bounding box center [69, 177] width 50 height 17
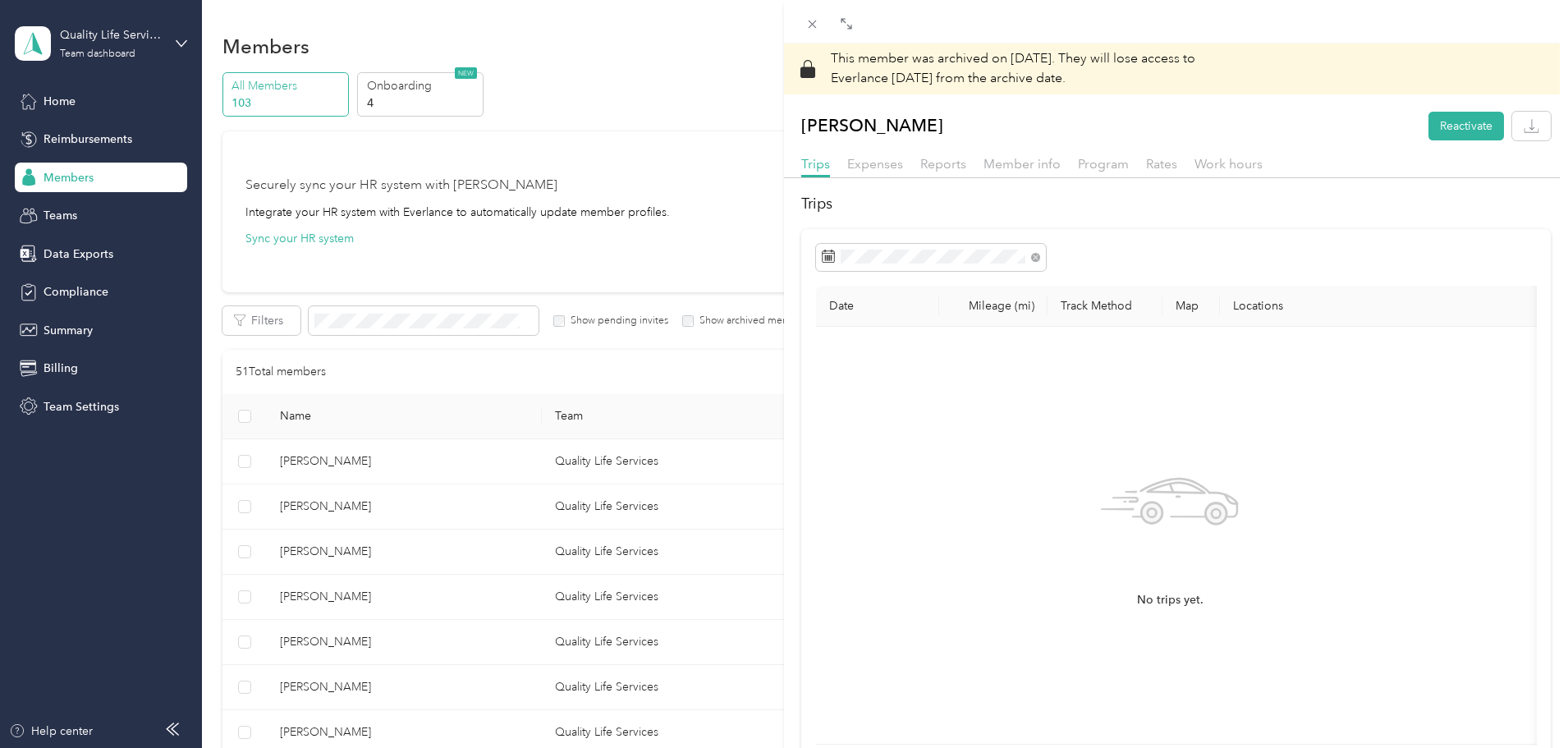
click at [84, 252] on div "This member was archived on [DATE] . They will lose access to Everlance [DATE] …" at bounding box center [784, 374] width 1568 height 748
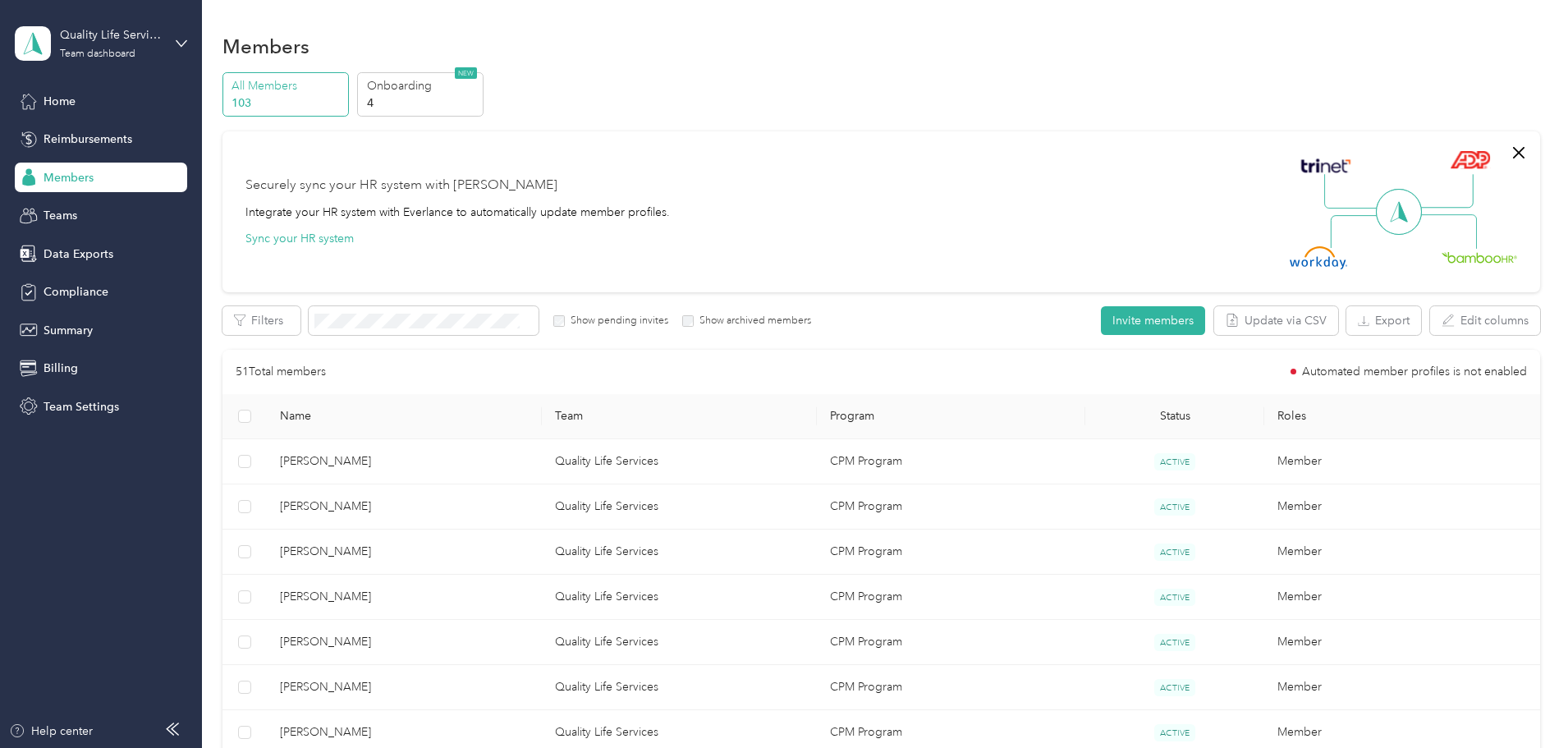
click at [84, 252] on span "Data Exports" at bounding box center [78, 254] width 70 height 17
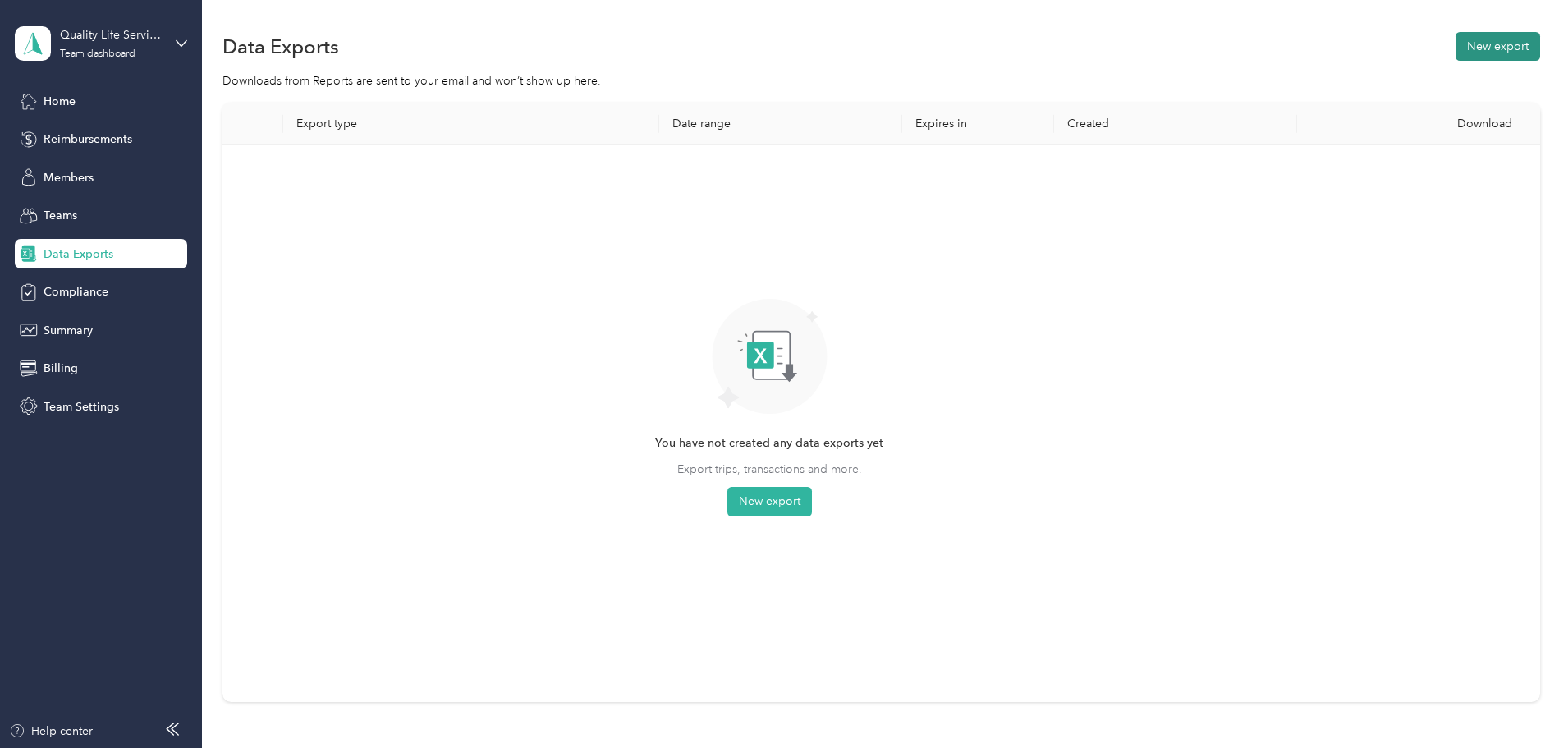
click at [1455, 41] on button "New export" at bounding box center [1497, 46] width 85 height 29
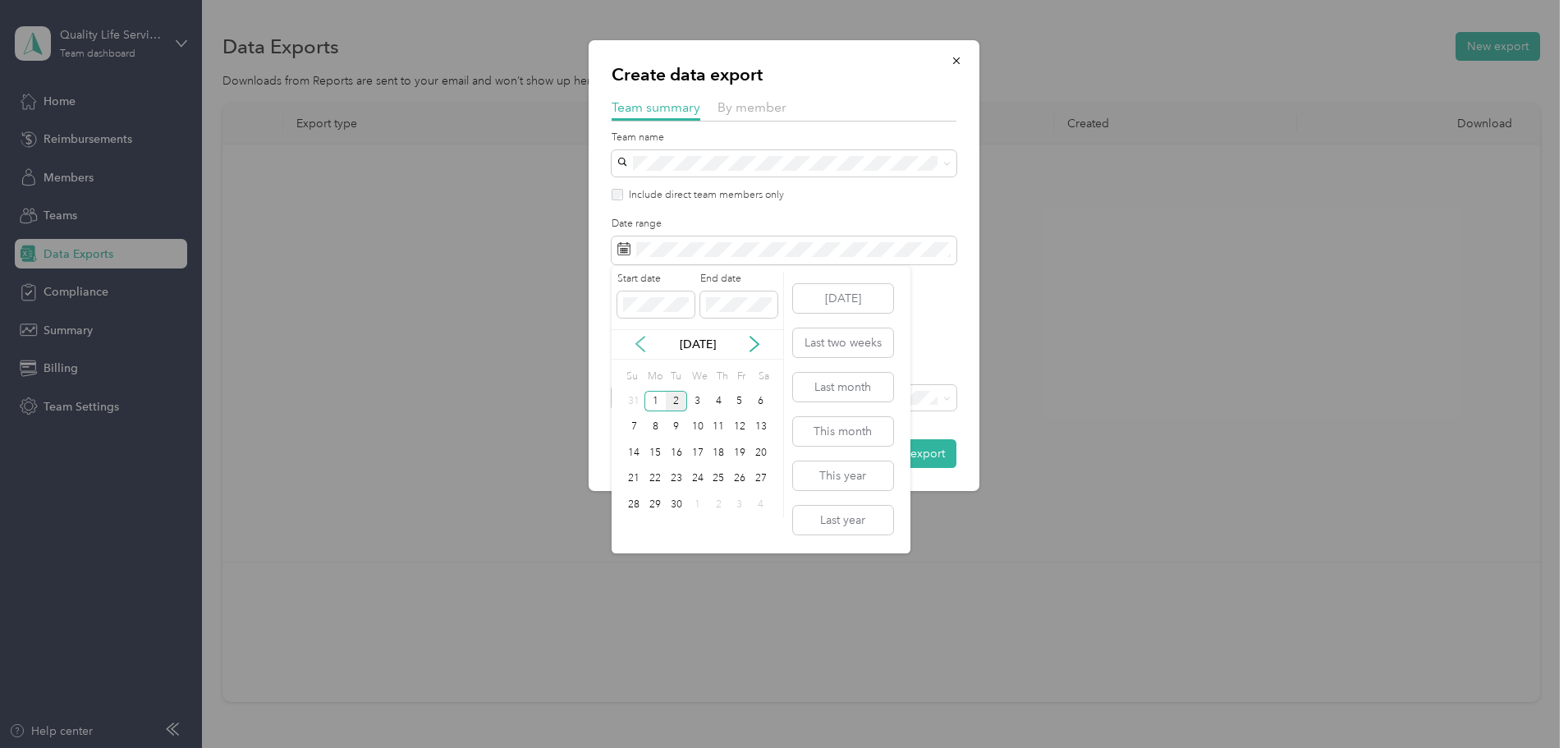
click at [638, 348] on icon at bounding box center [641, 344] width 17 height 17
click at [633, 479] on div "17" at bounding box center [634, 479] width 21 height 21
click at [757, 502] on div "30" at bounding box center [760, 504] width 21 height 21
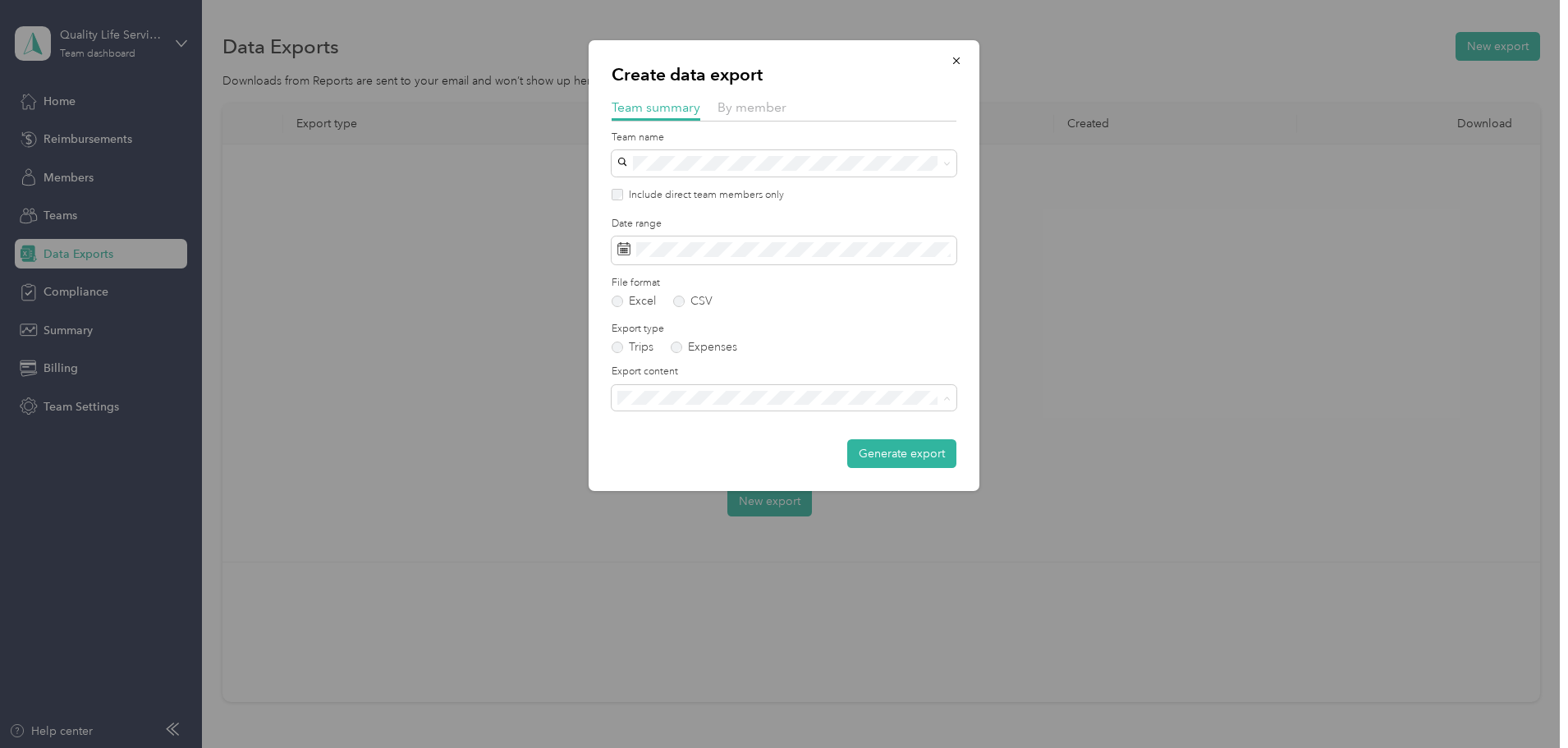
click at [717, 424] on div "Summary only" at bounding box center [774, 426] width 303 height 17
click at [725, 451] on span "Summary and full trips list" at bounding box center [688, 455] width 132 height 14
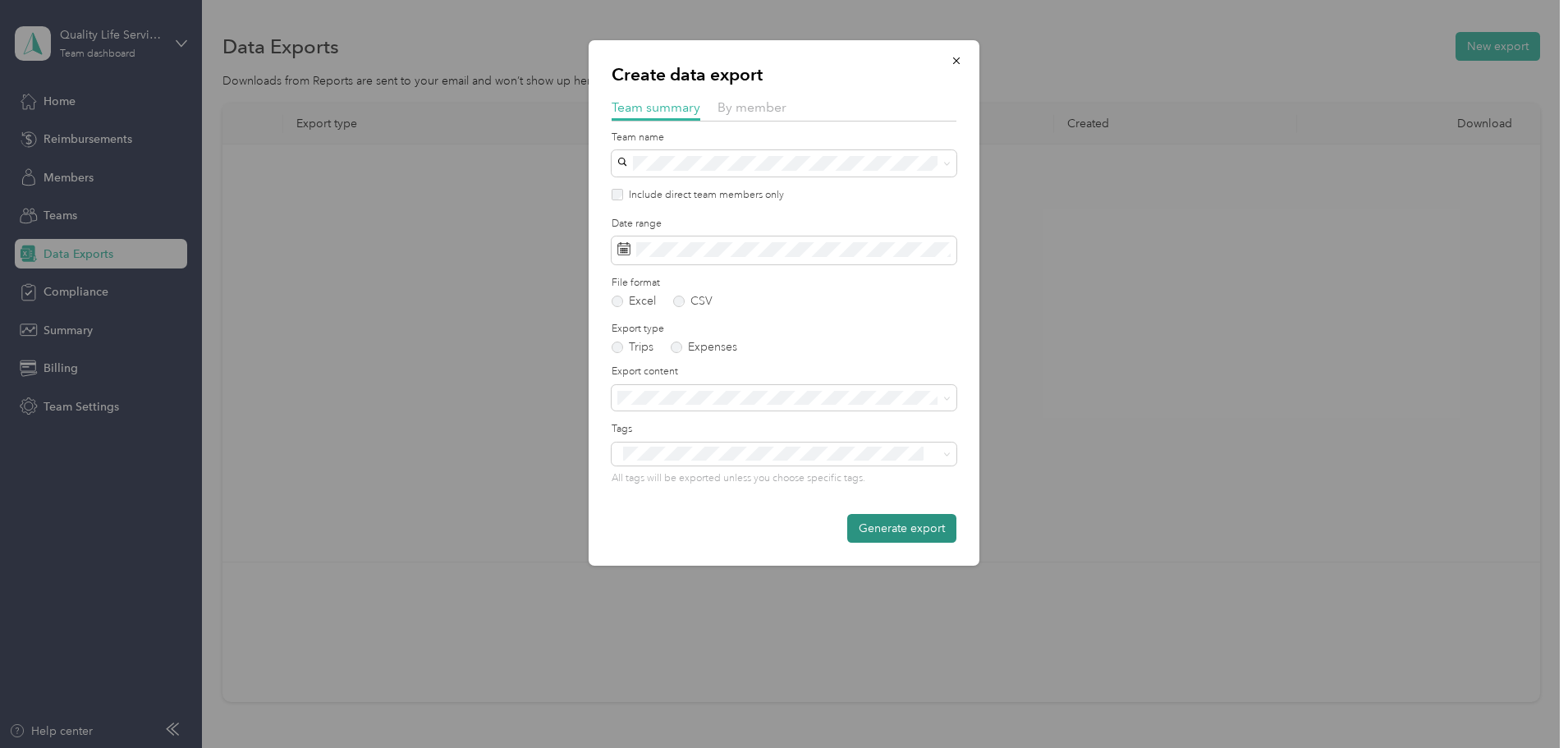
click at [861, 525] on button "Generate export" at bounding box center [901, 528] width 109 height 29
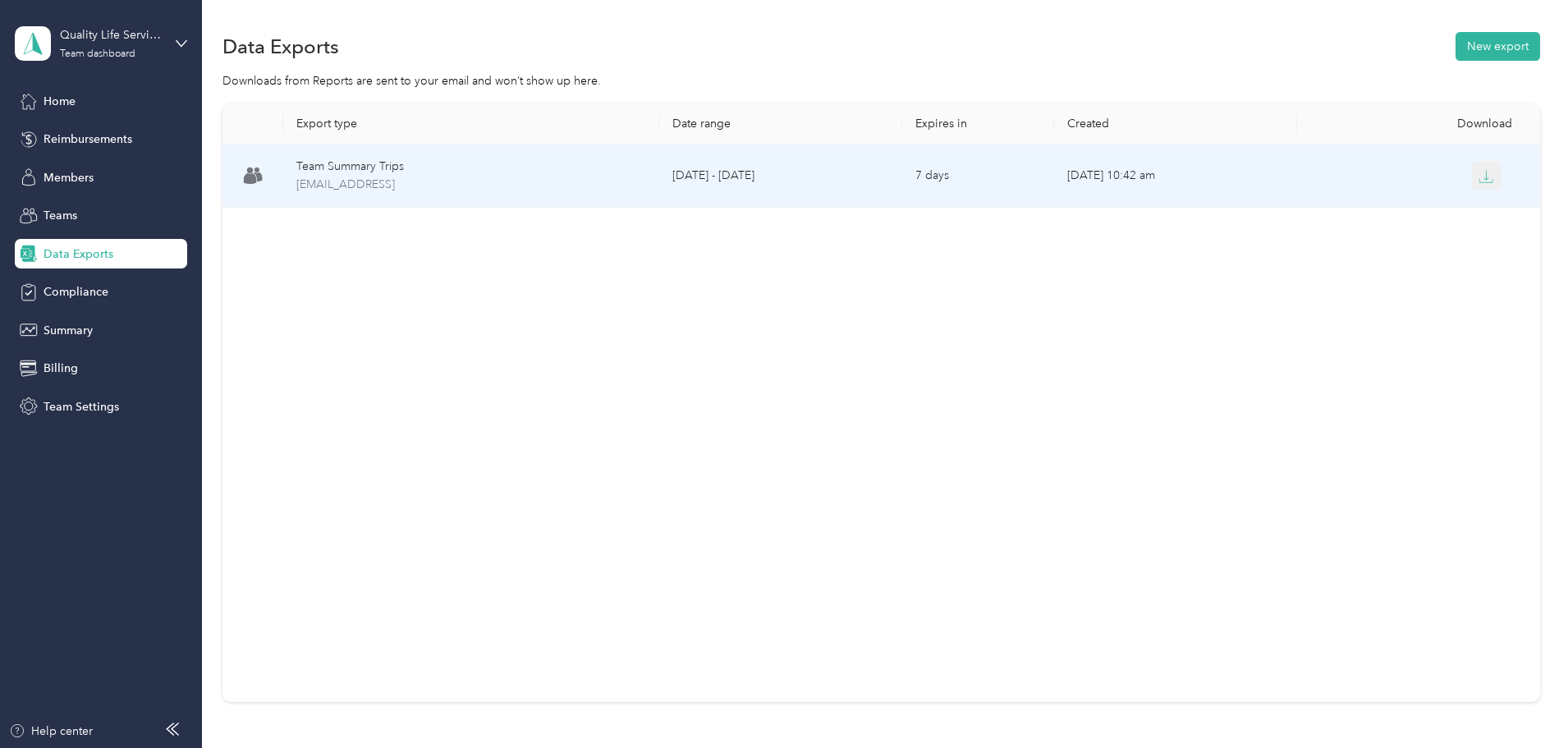
click at [1478, 176] on icon "button" at bounding box center [1486, 176] width 15 height 15
